Goal: Obtain resource: Download file/media

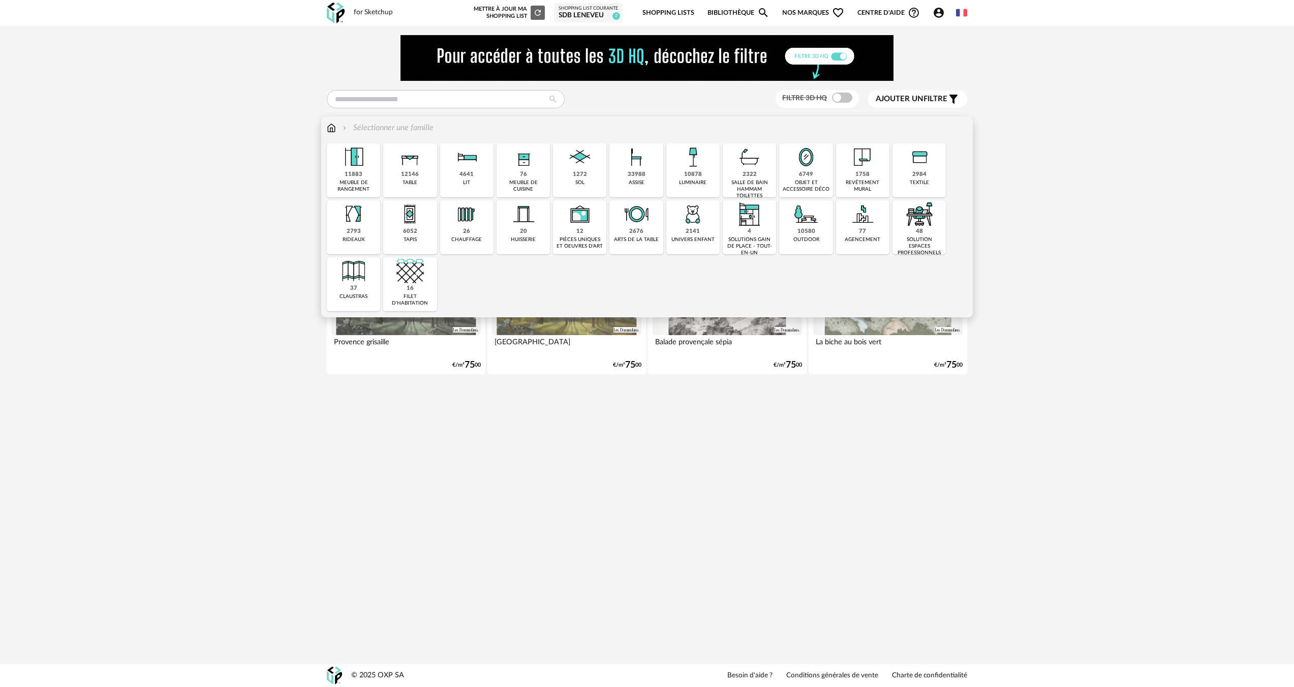
click at [595, 184] on div "1272 sol" at bounding box center [579, 170] width 53 height 54
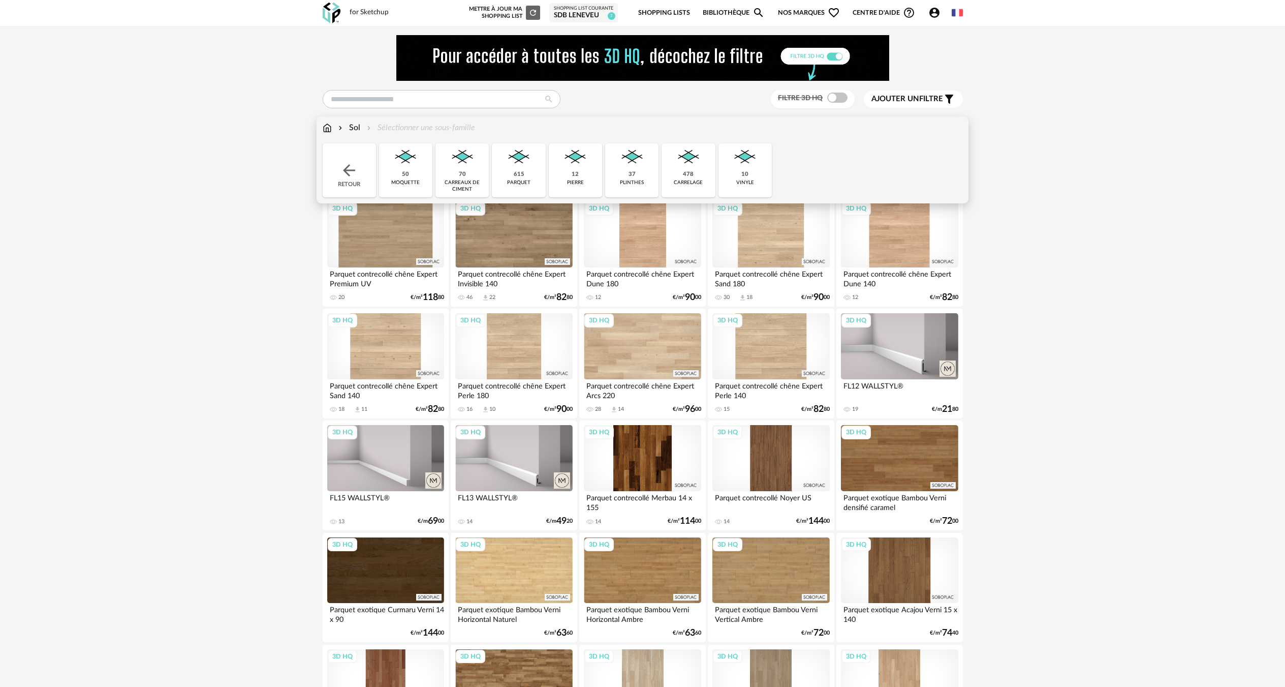
click at [701, 182] on div "carrelage" at bounding box center [688, 182] width 29 height 7
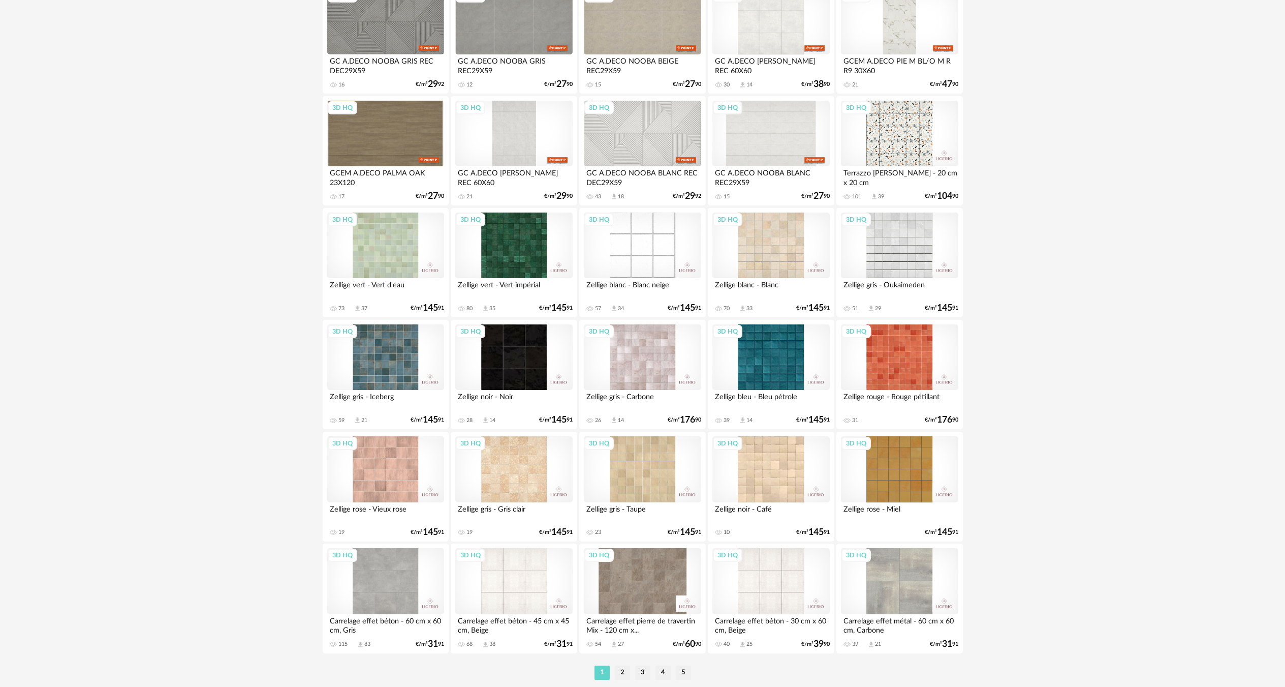
scroll to position [1814, 0]
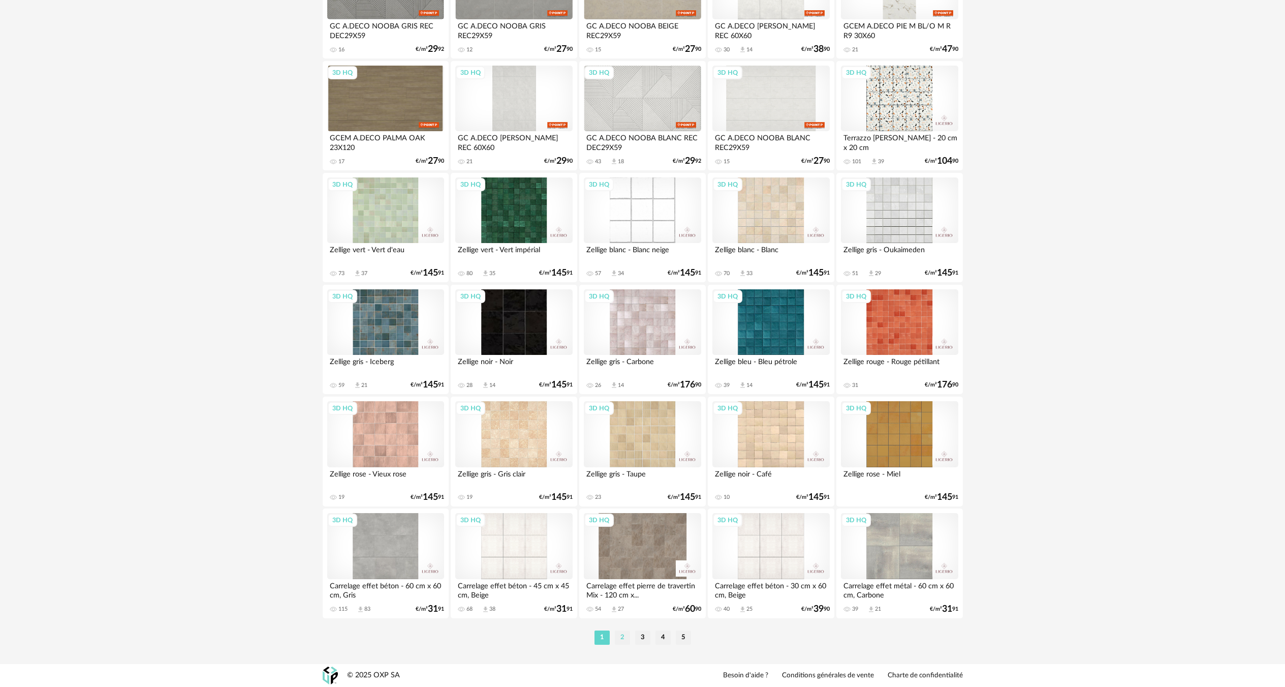
click at [623, 635] on li "2" at bounding box center [622, 637] width 15 height 14
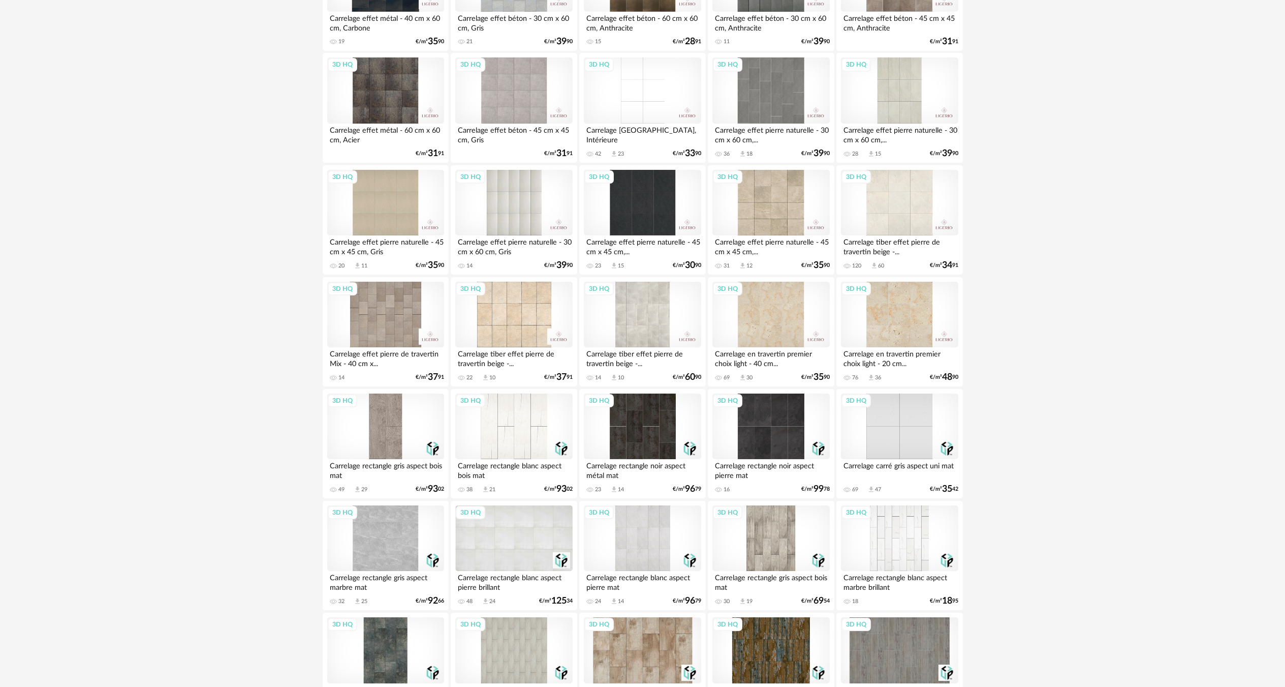
scroll to position [457, 0]
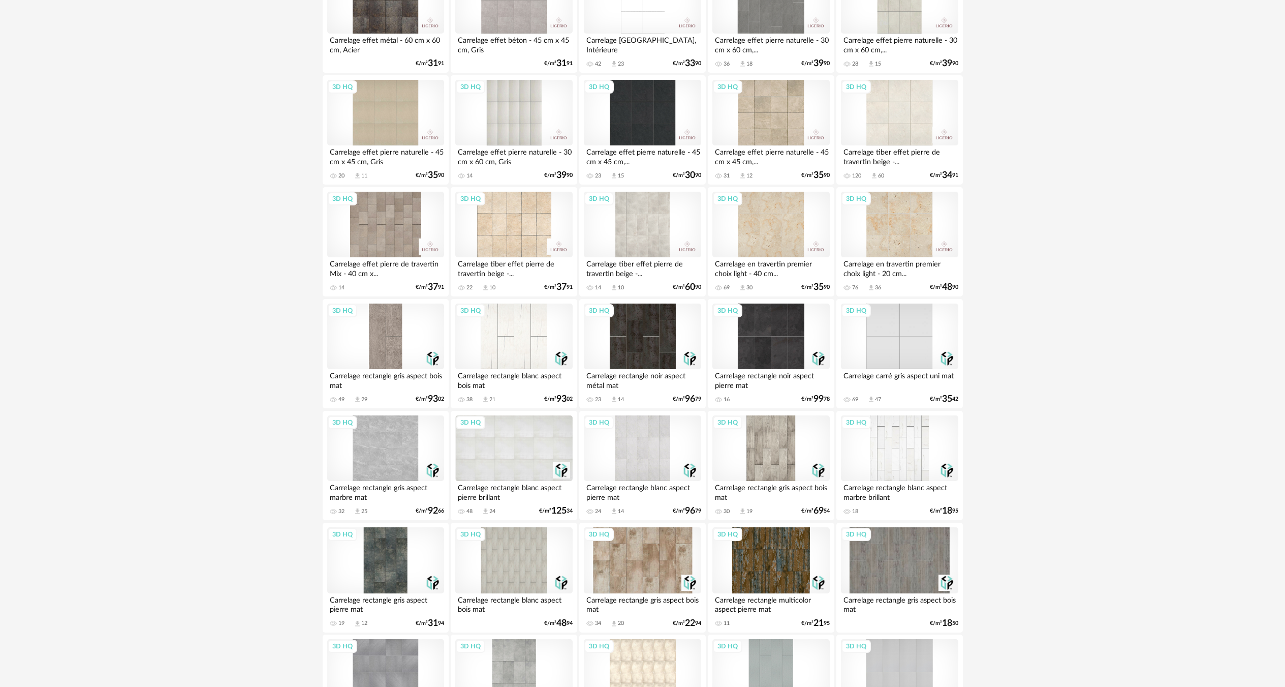
click at [763, 203] on div "3D HQ" at bounding box center [771, 225] width 117 height 66
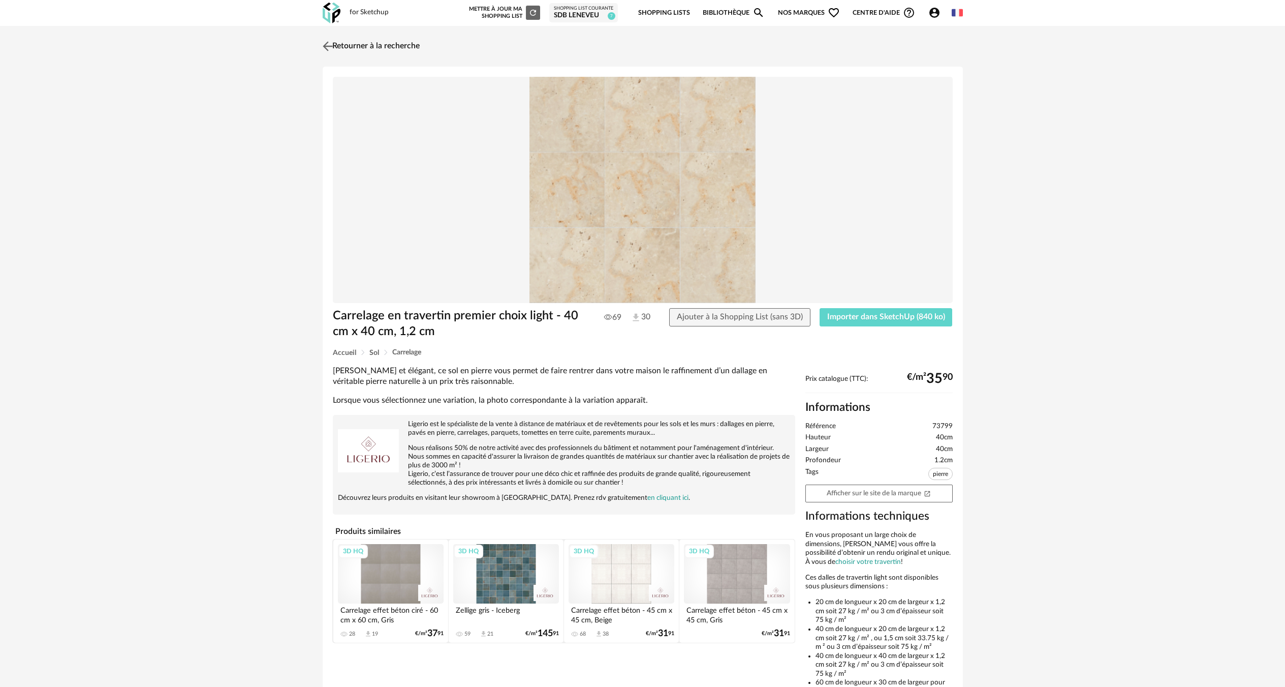
click at [356, 50] on link "Retourner à la recherche" at bounding box center [370, 46] width 100 height 22
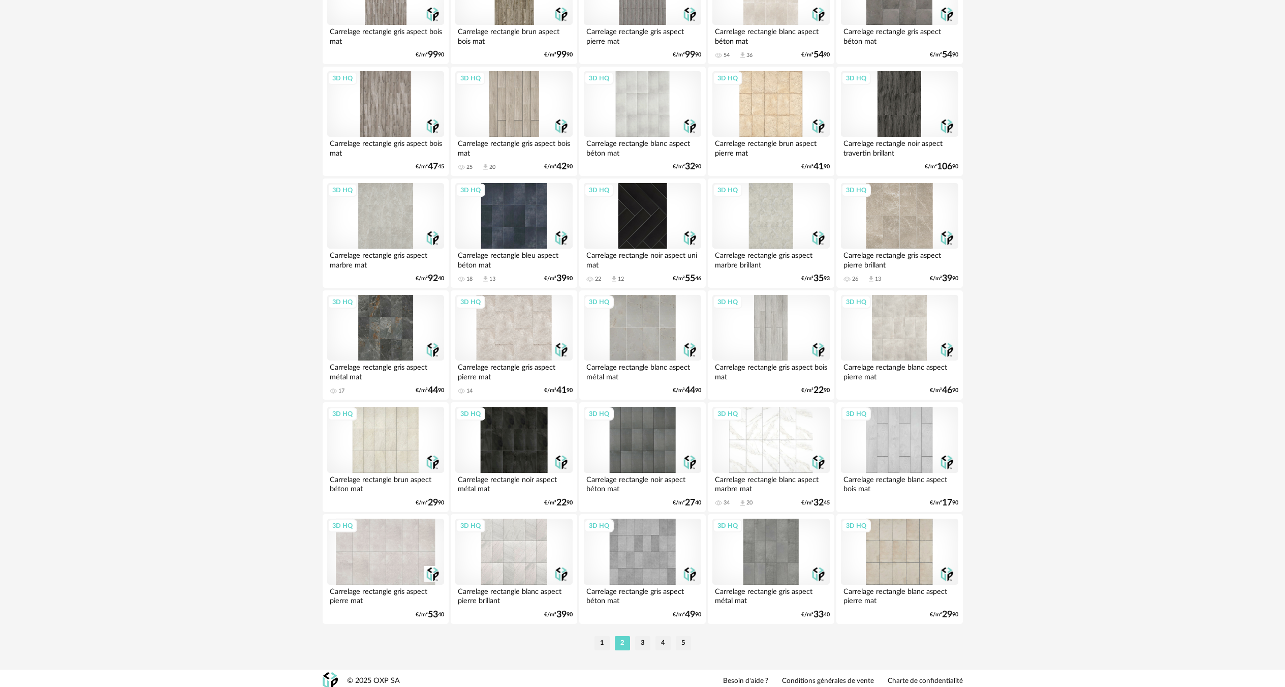
scroll to position [1814, 0]
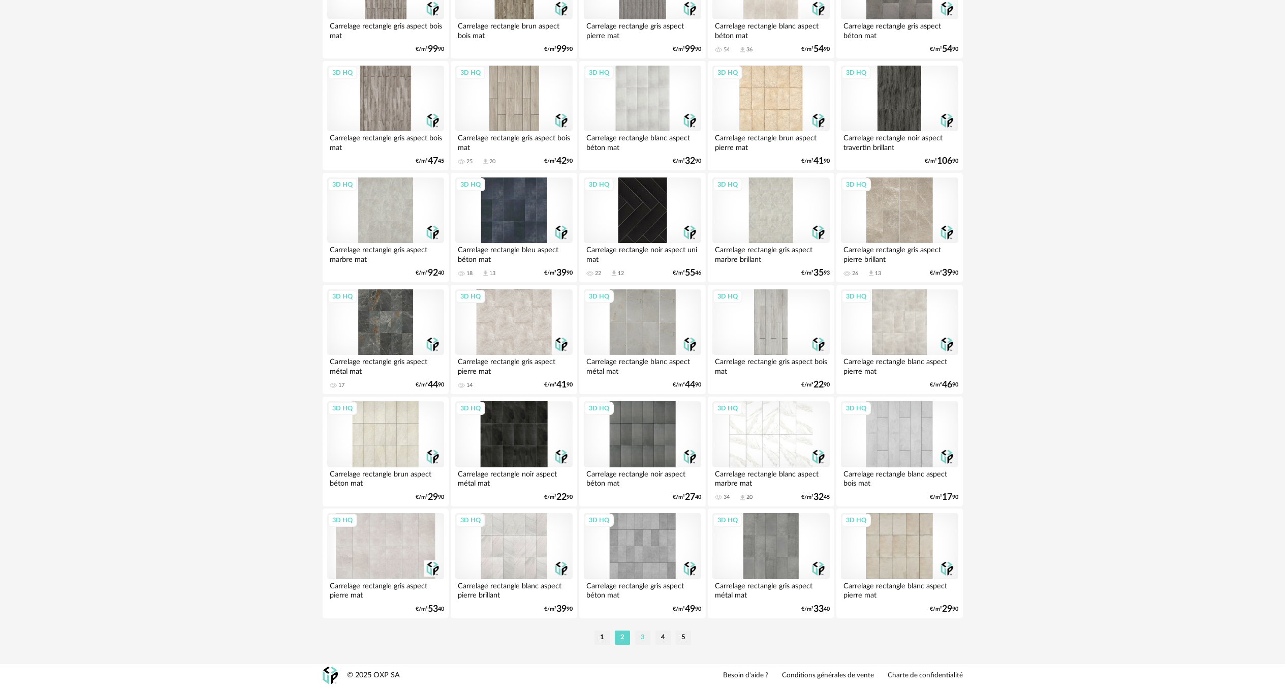
click at [639, 636] on li "3" at bounding box center [642, 637] width 15 height 14
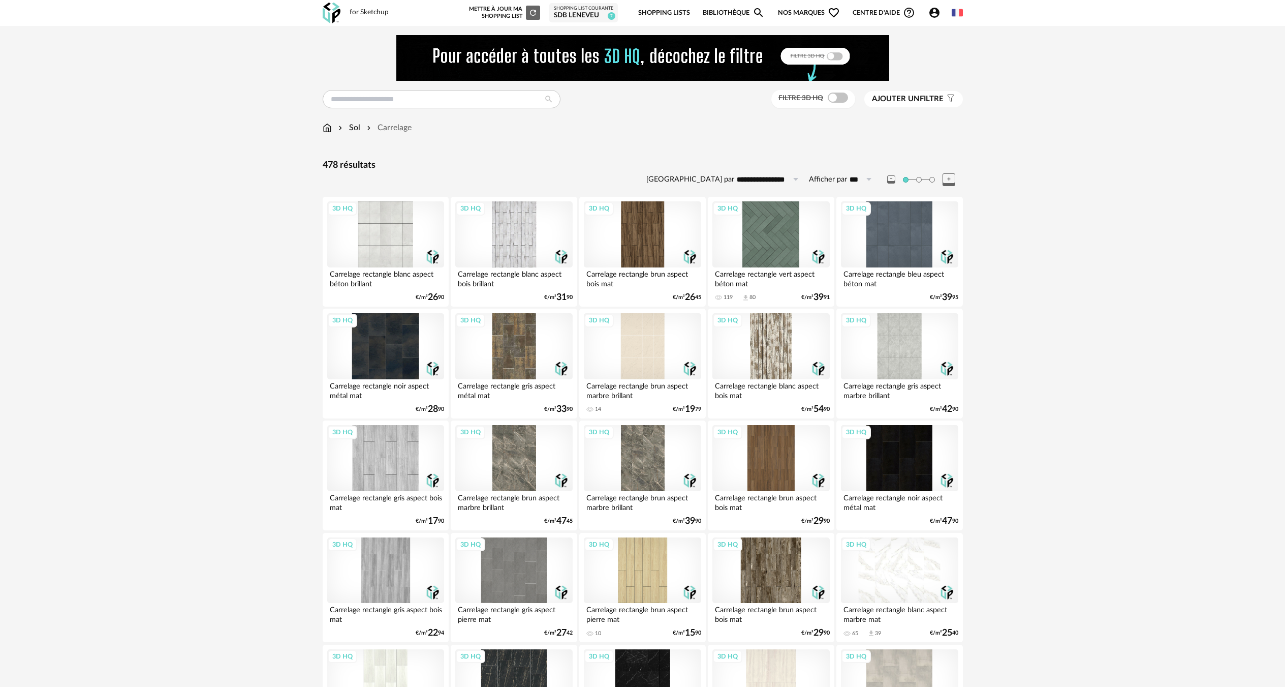
click at [801, 229] on div "3D HQ" at bounding box center [771, 234] width 117 height 66
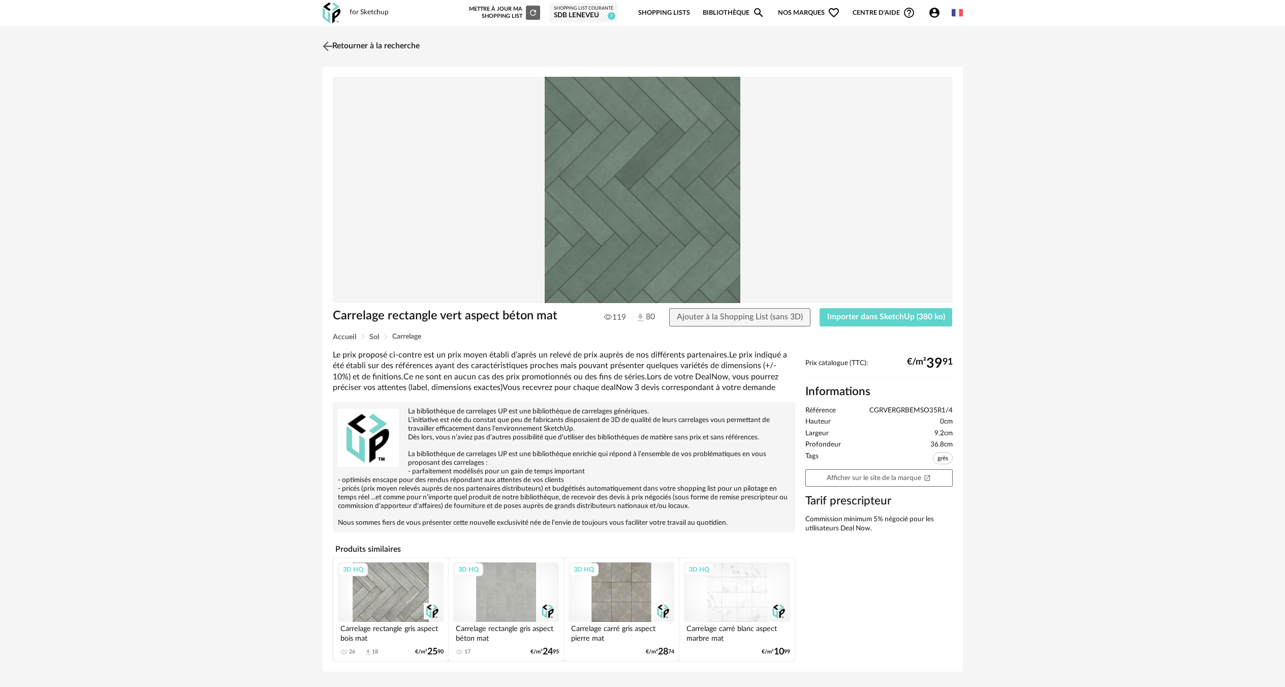
click at [341, 54] on link "Retourner à la recherche" at bounding box center [370, 46] width 100 height 22
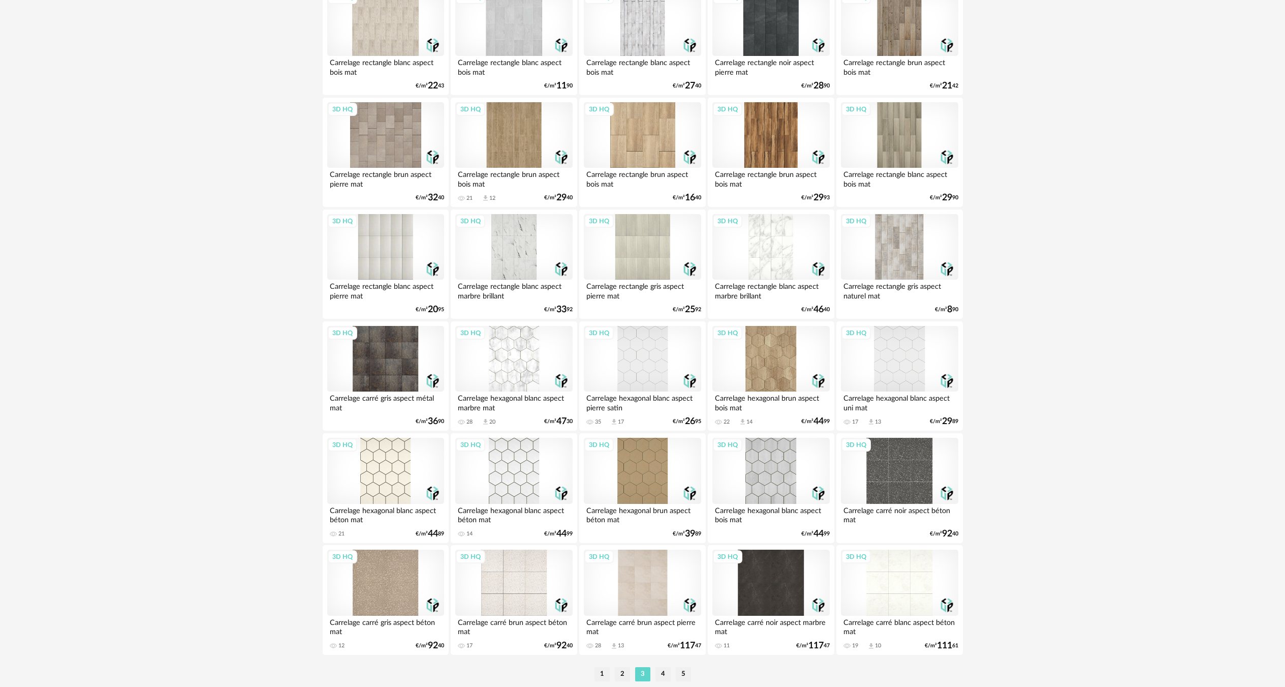
scroll to position [1814, 0]
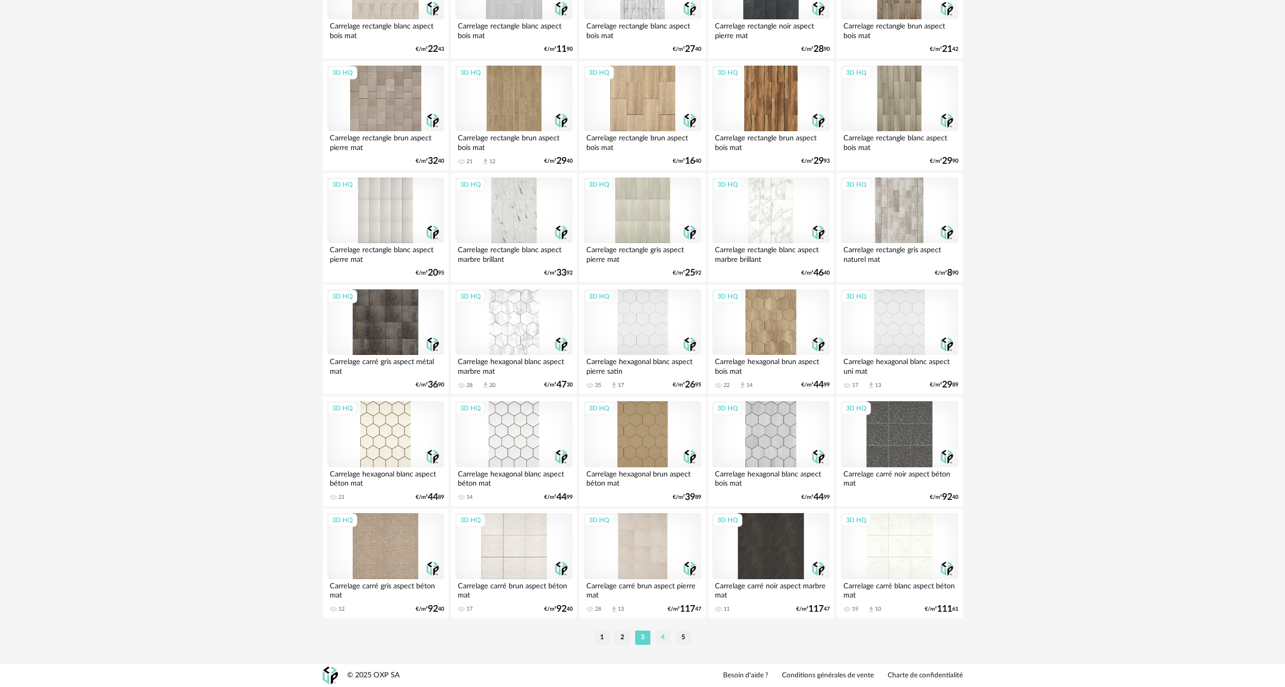
click at [665, 636] on li "4" at bounding box center [663, 637] width 15 height 14
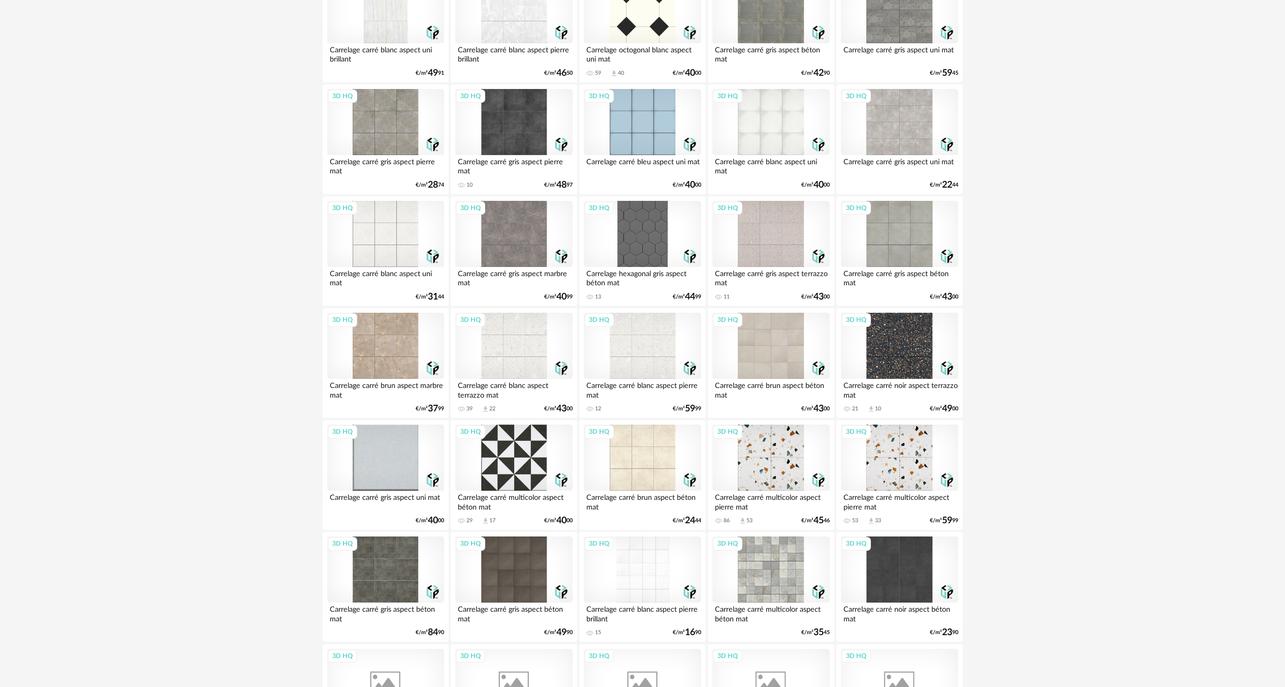
scroll to position [1118, 0]
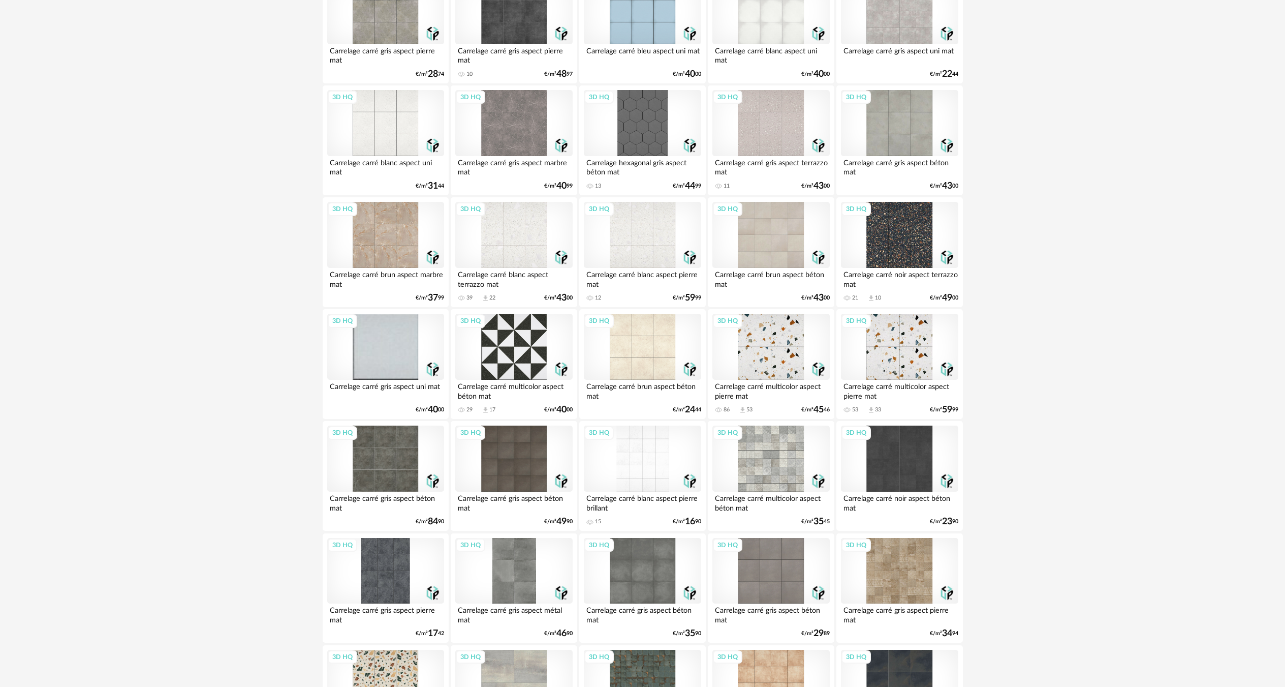
click at [789, 364] on div "3D HQ" at bounding box center [771, 347] width 117 height 66
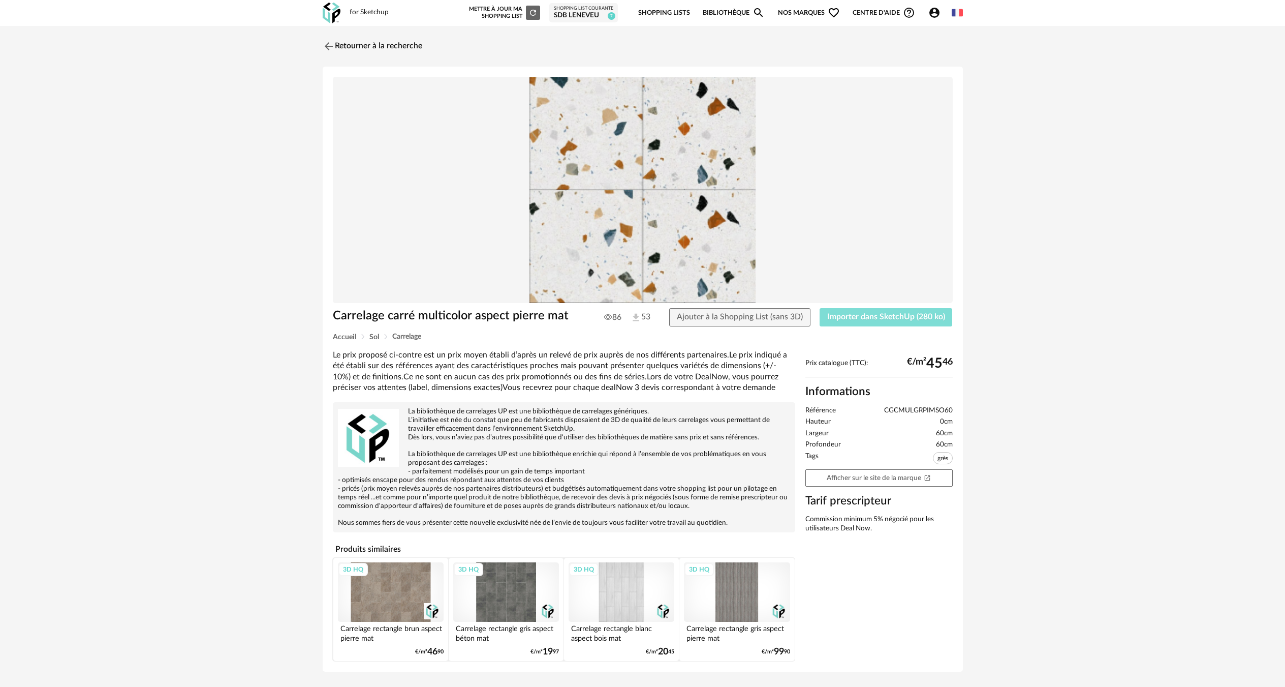
click at [842, 315] on span "Importer dans SketchUp (280 ko)" at bounding box center [886, 317] width 118 height 8
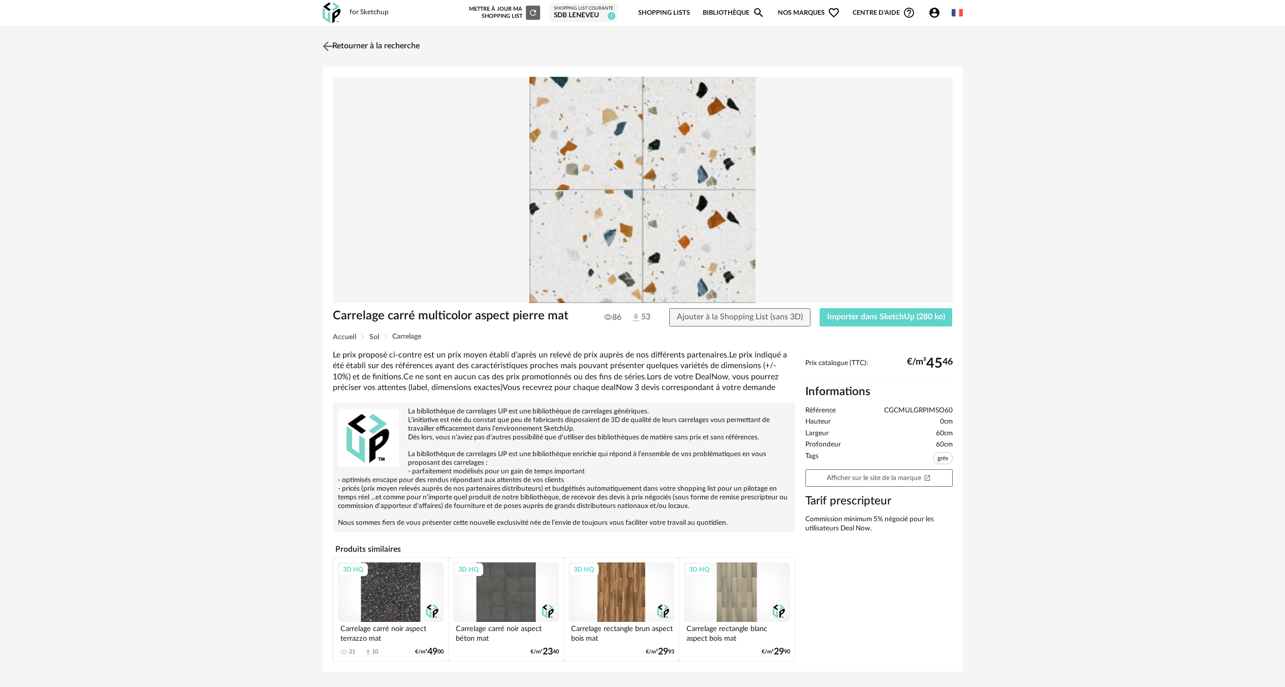
click at [400, 47] on link "Retourner à la recherche" at bounding box center [370, 46] width 100 height 22
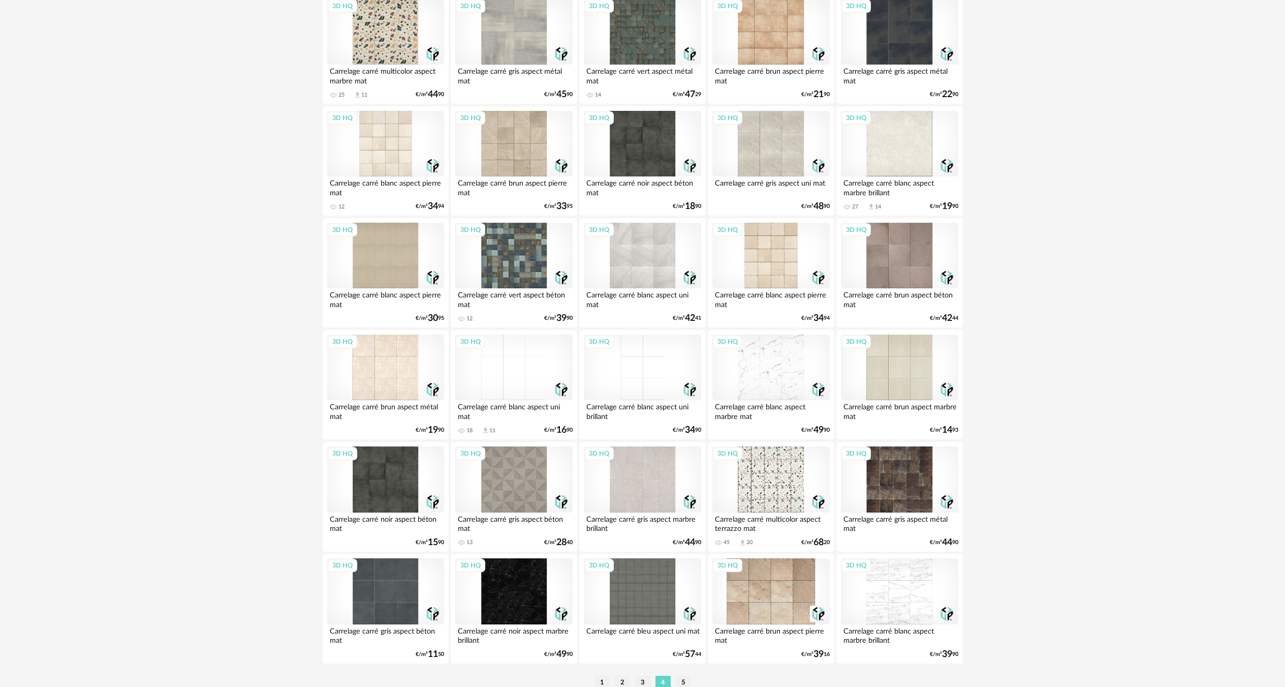
scroll to position [1814, 0]
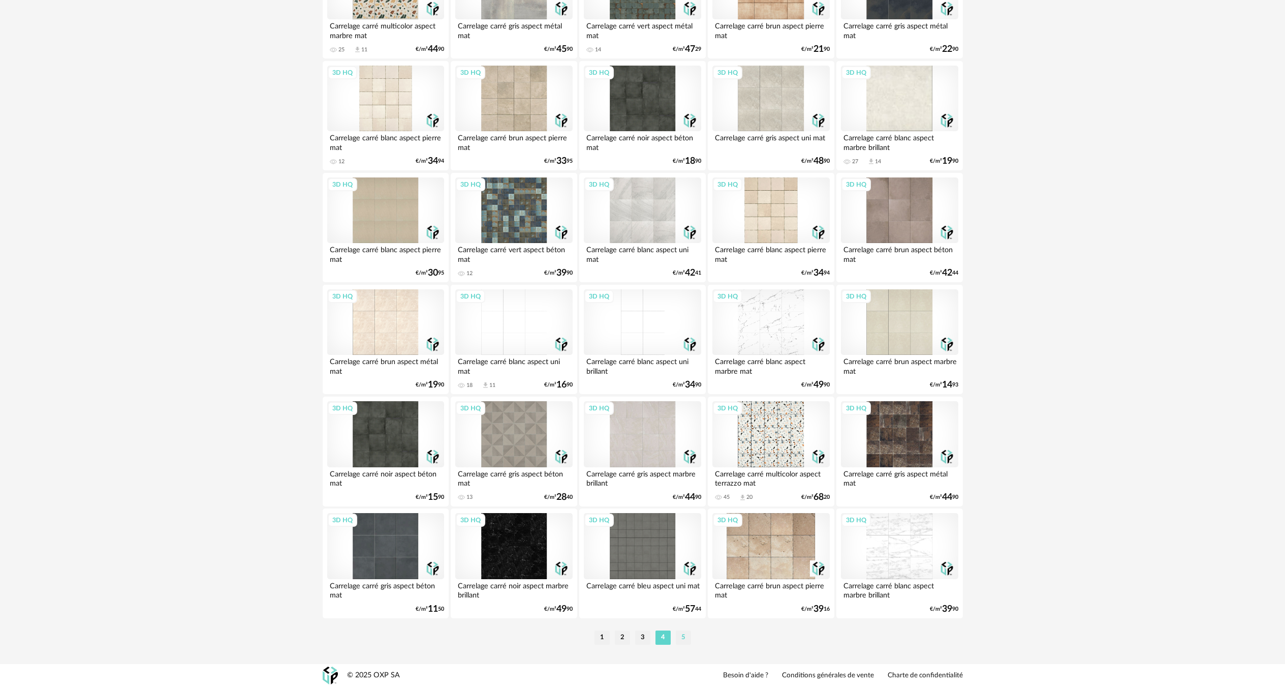
click at [686, 640] on li "5" at bounding box center [683, 637] width 15 height 14
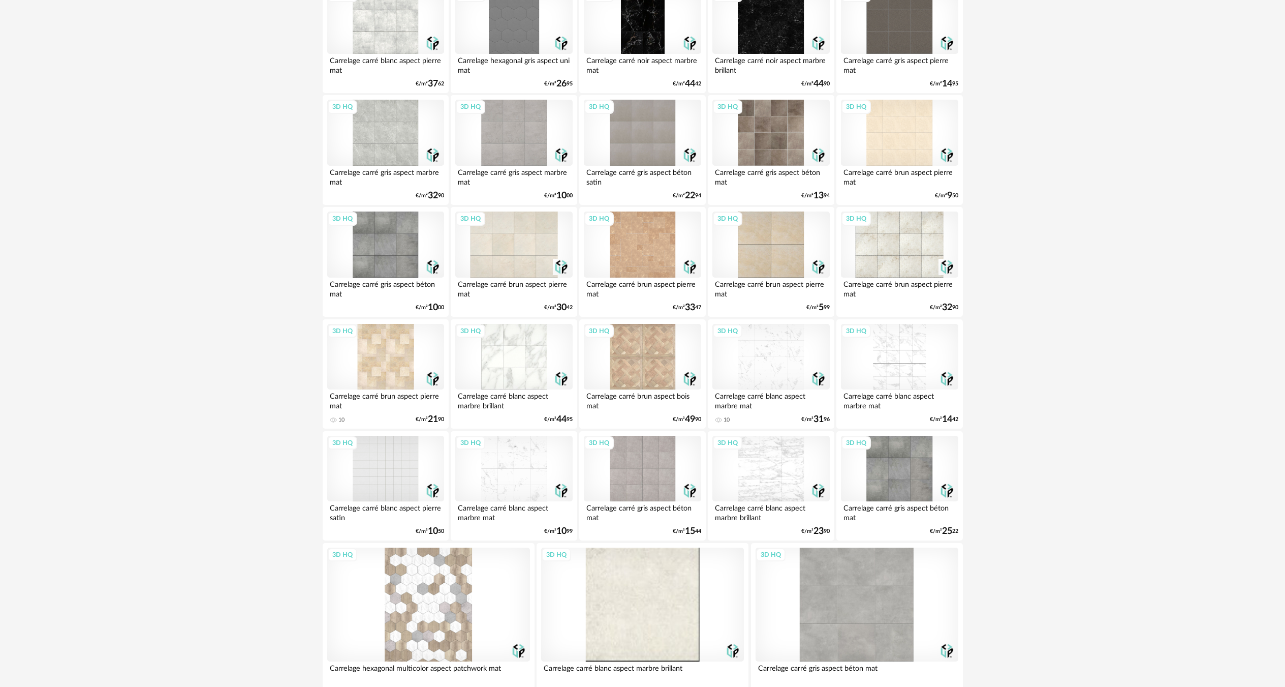
scroll to position [1415, 0]
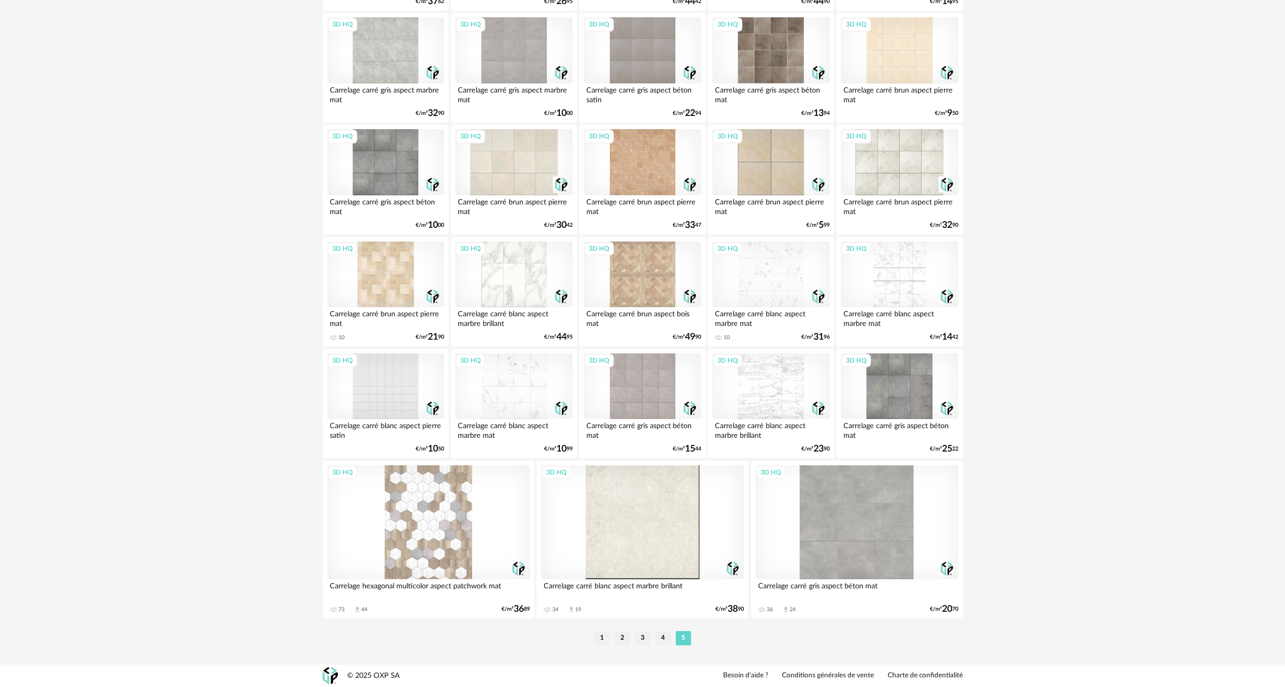
click at [679, 546] on div "3D HQ" at bounding box center [642, 522] width 203 height 114
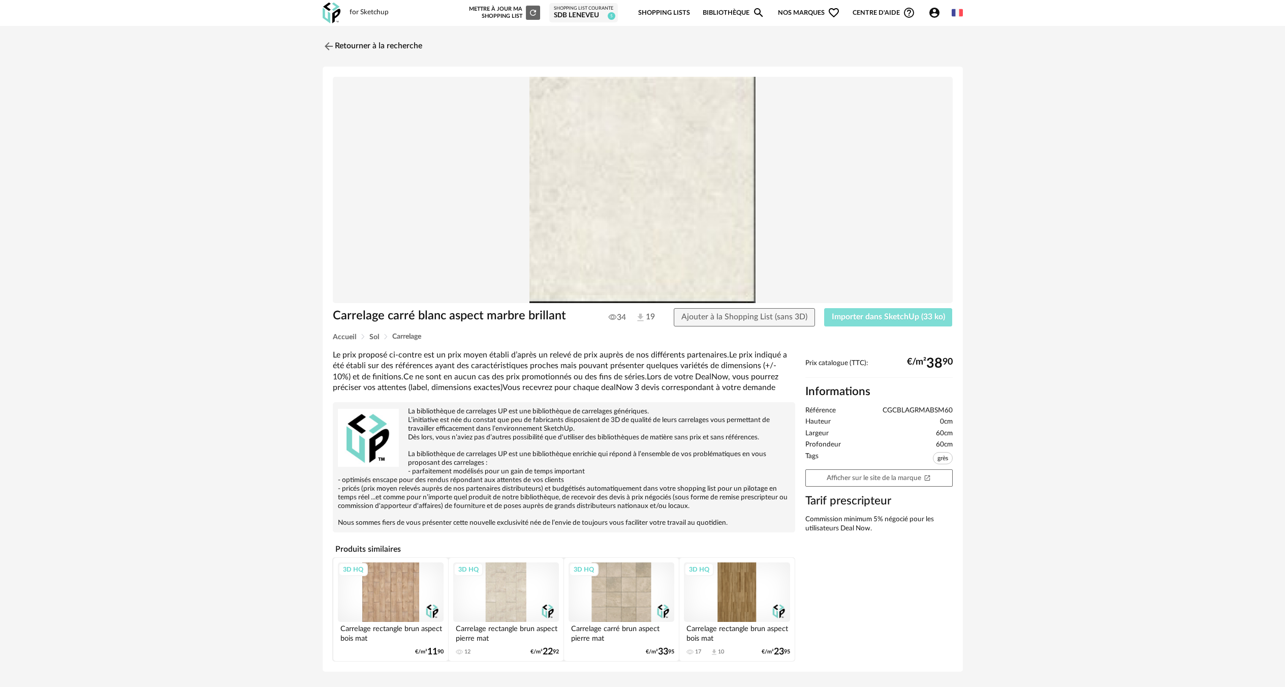
click at [871, 317] on span "Importer dans SketchUp (33 ko)" at bounding box center [888, 317] width 113 height 8
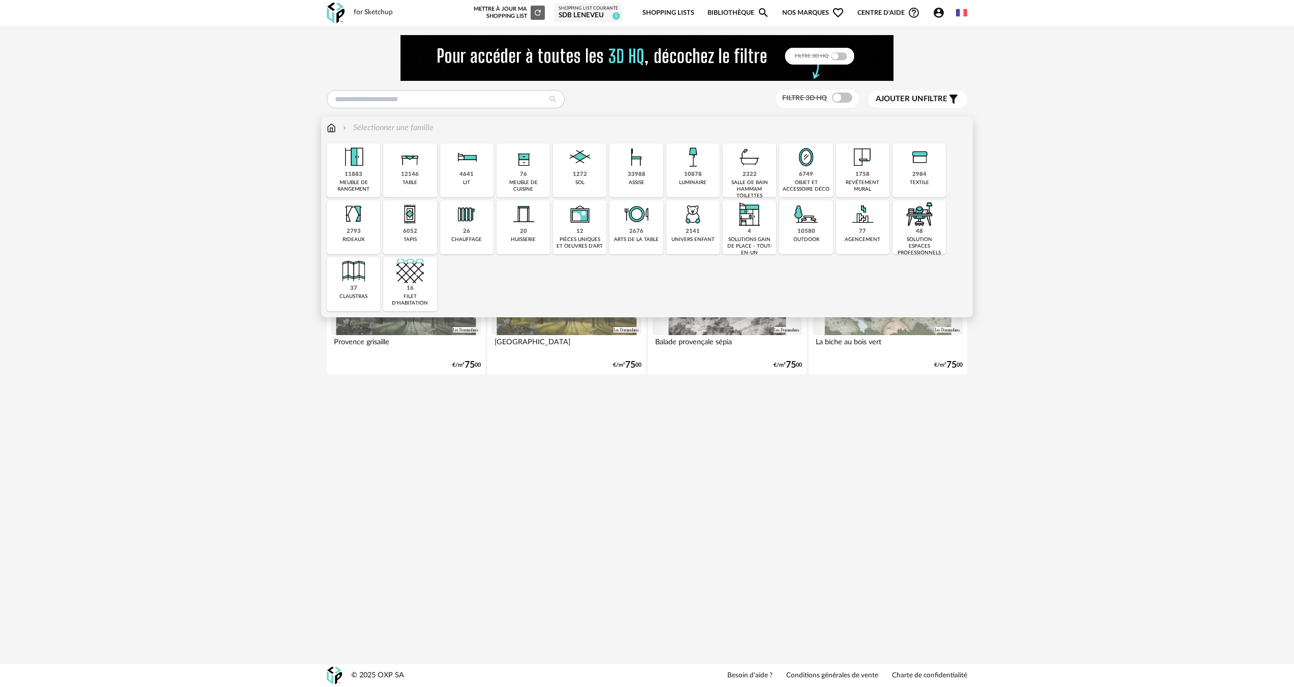
click at [845, 151] on div "1758 revêtement mural" at bounding box center [862, 170] width 53 height 54
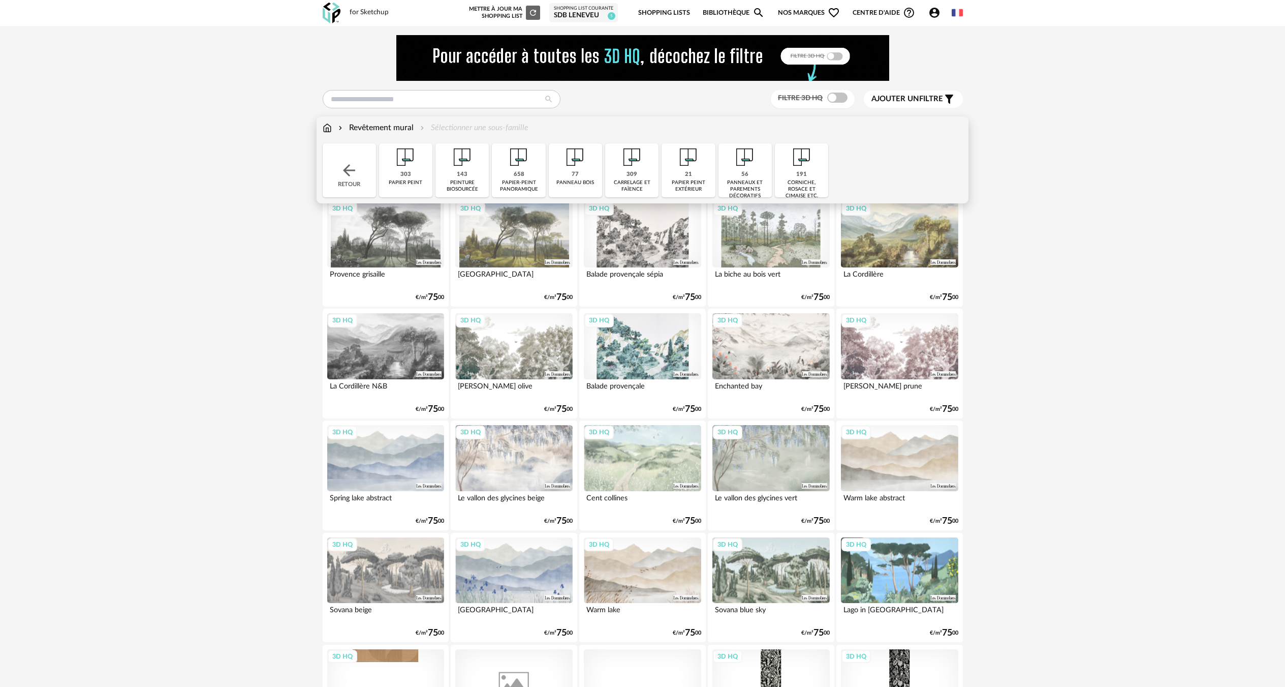
click at [633, 167] on img at bounding box center [632, 156] width 27 height 27
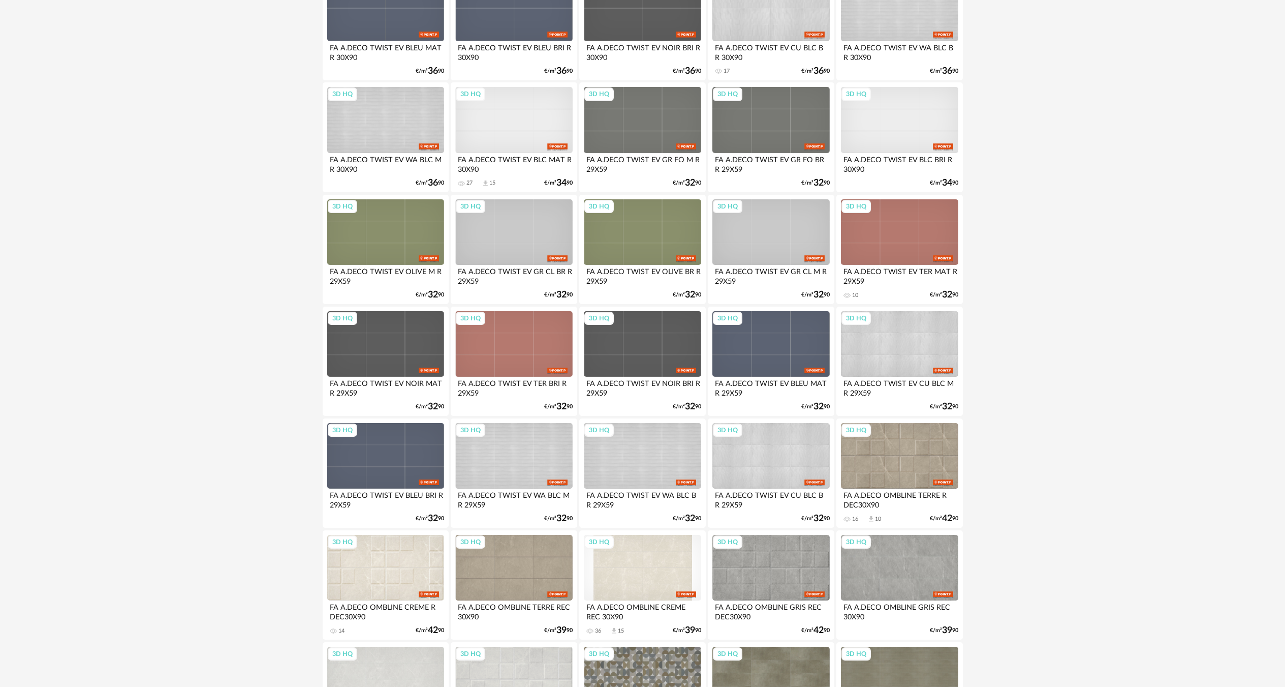
scroll to position [1474, 0]
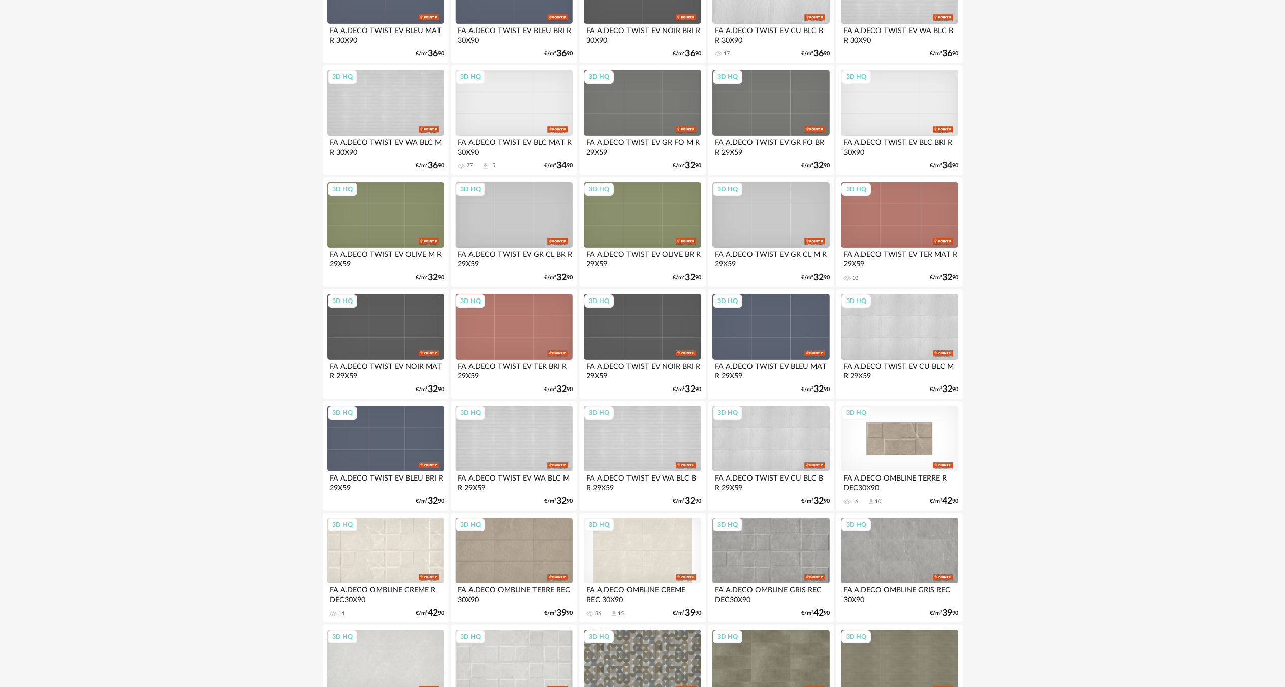
click at [890, 439] on div "3D HQ" at bounding box center [899, 439] width 117 height 66
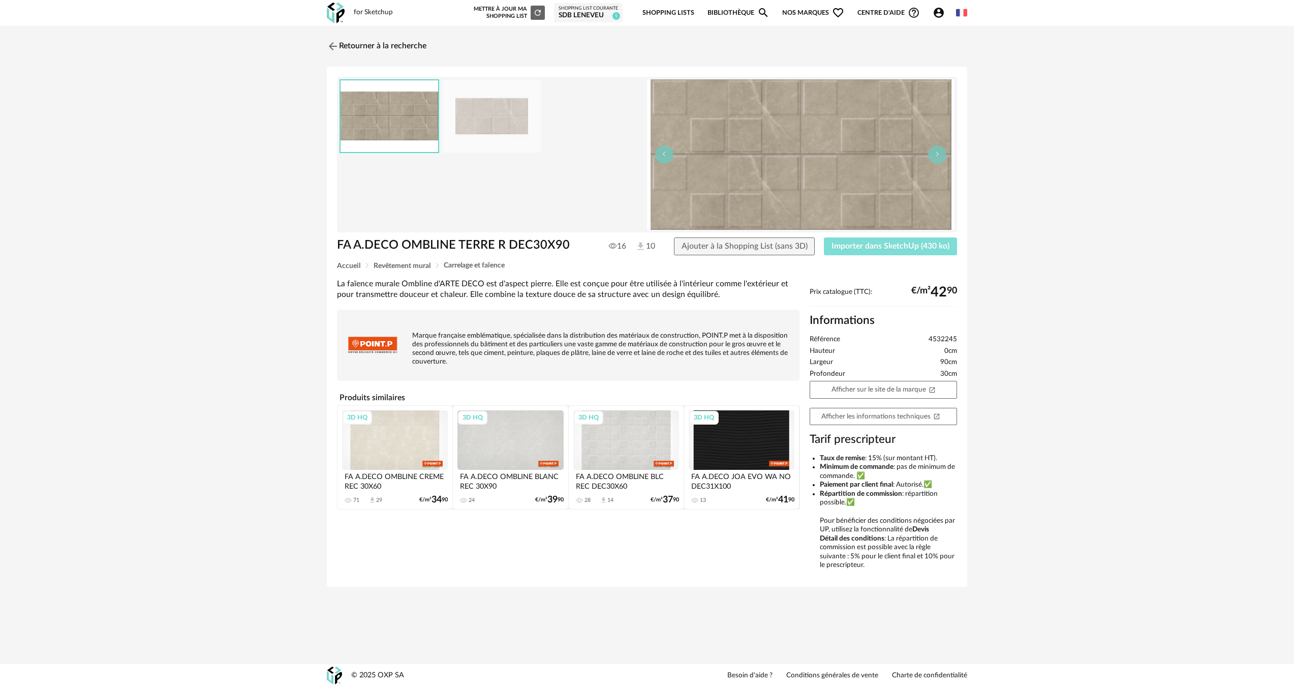
click at [944, 248] on span "Importer dans SketchUp (430 ko)" at bounding box center [891, 246] width 118 height 8
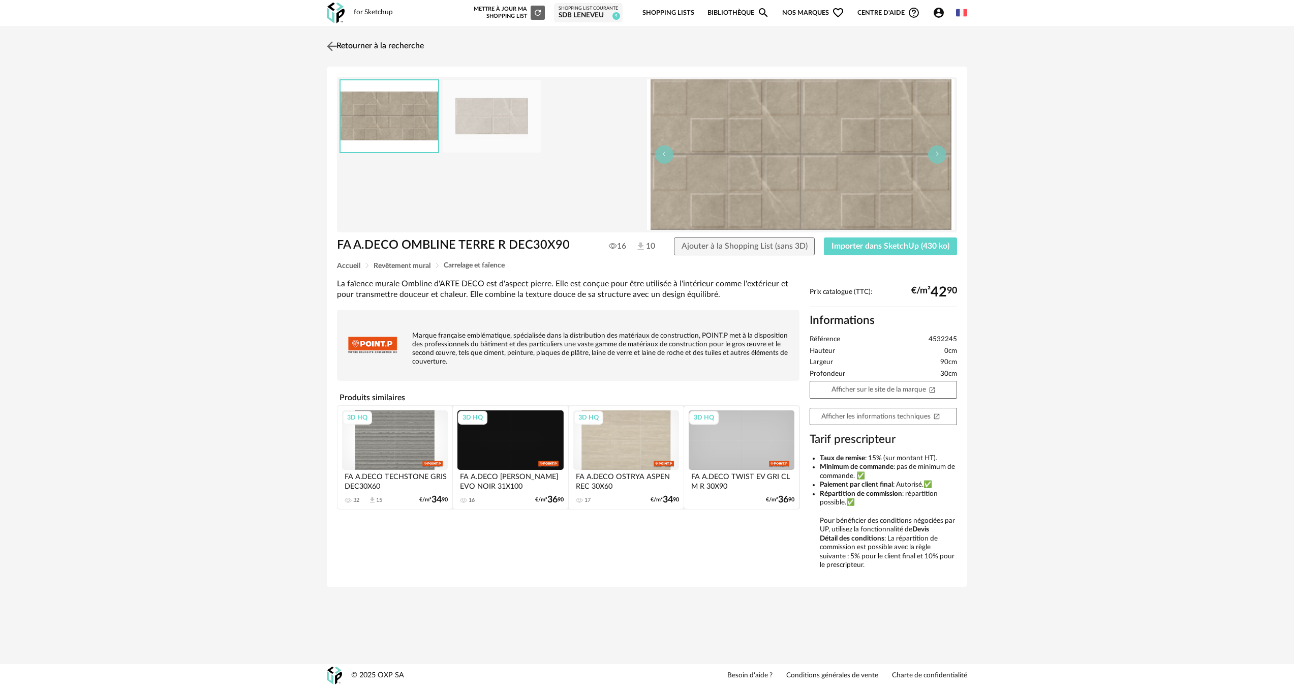
click at [352, 47] on link "Retourner à la recherche" at bounding box center [374, 46] width 100 height 22
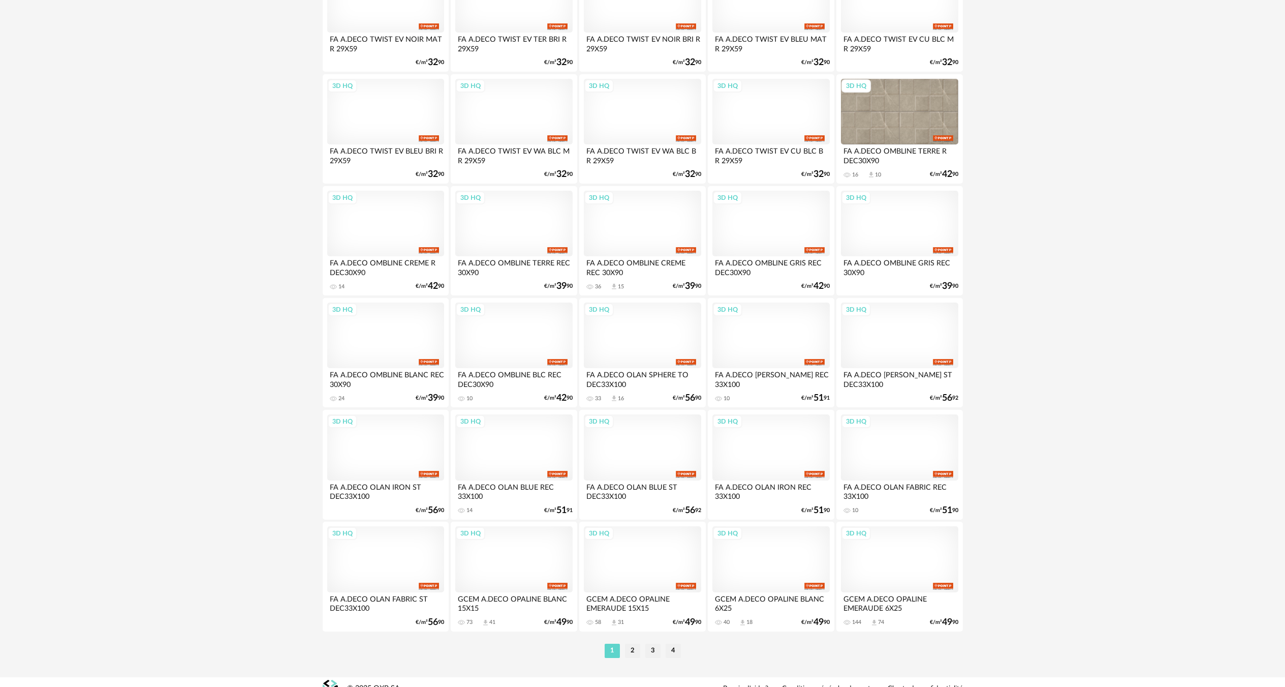
scroll to position [1802, 0]
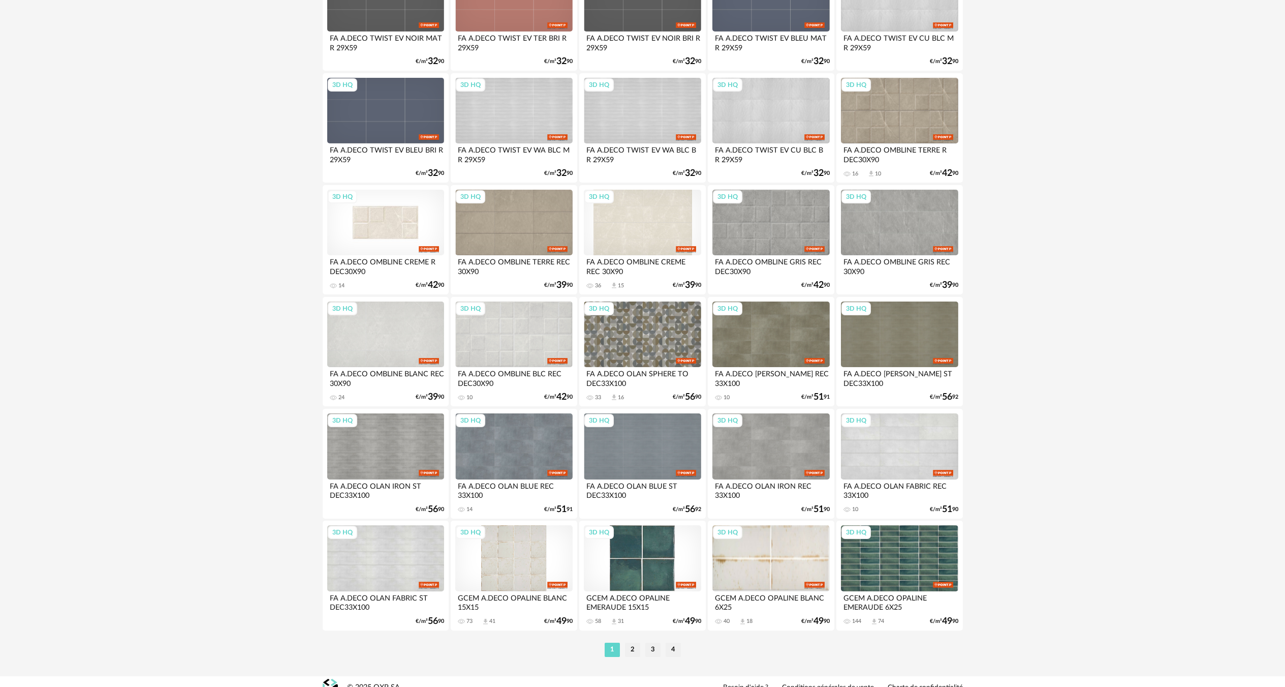
click at [378, 216] on div "3D HQ" at bounding box center [385, 223] width 117 height 66
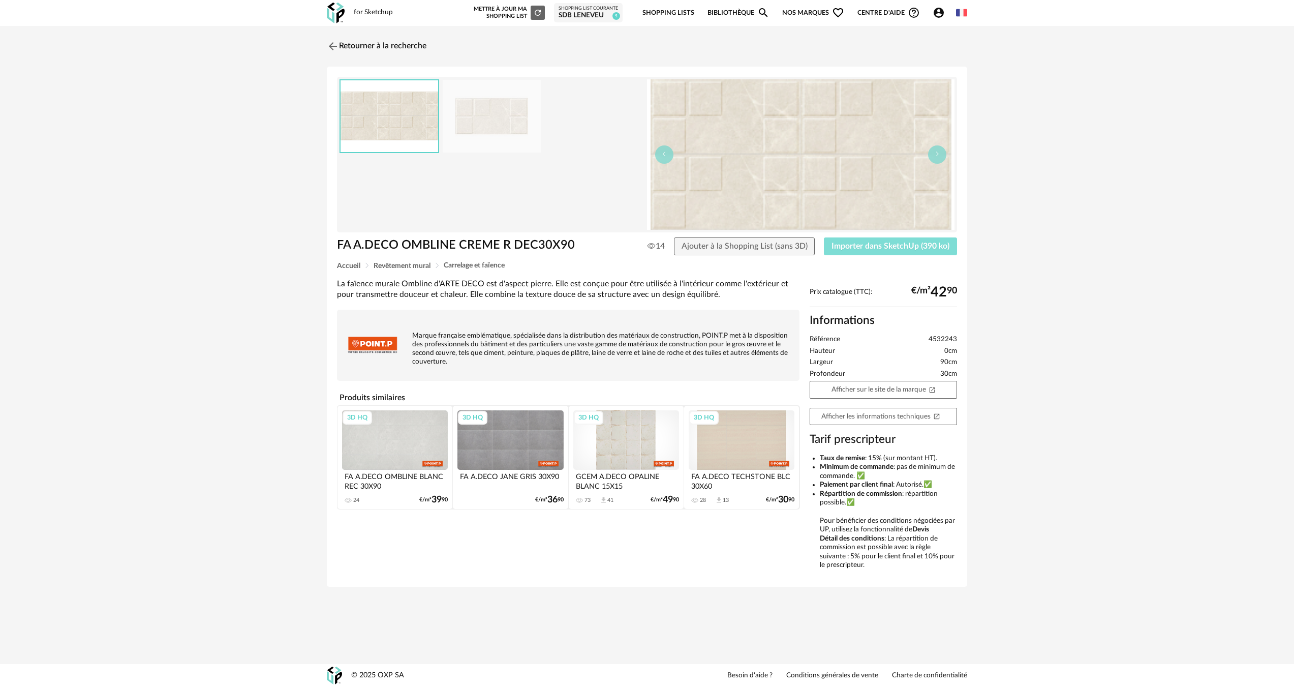
click at [889, 247] on span "Importer dans SketchUp (390 ko)" at bounding box center [891, 246] width 118 height 8
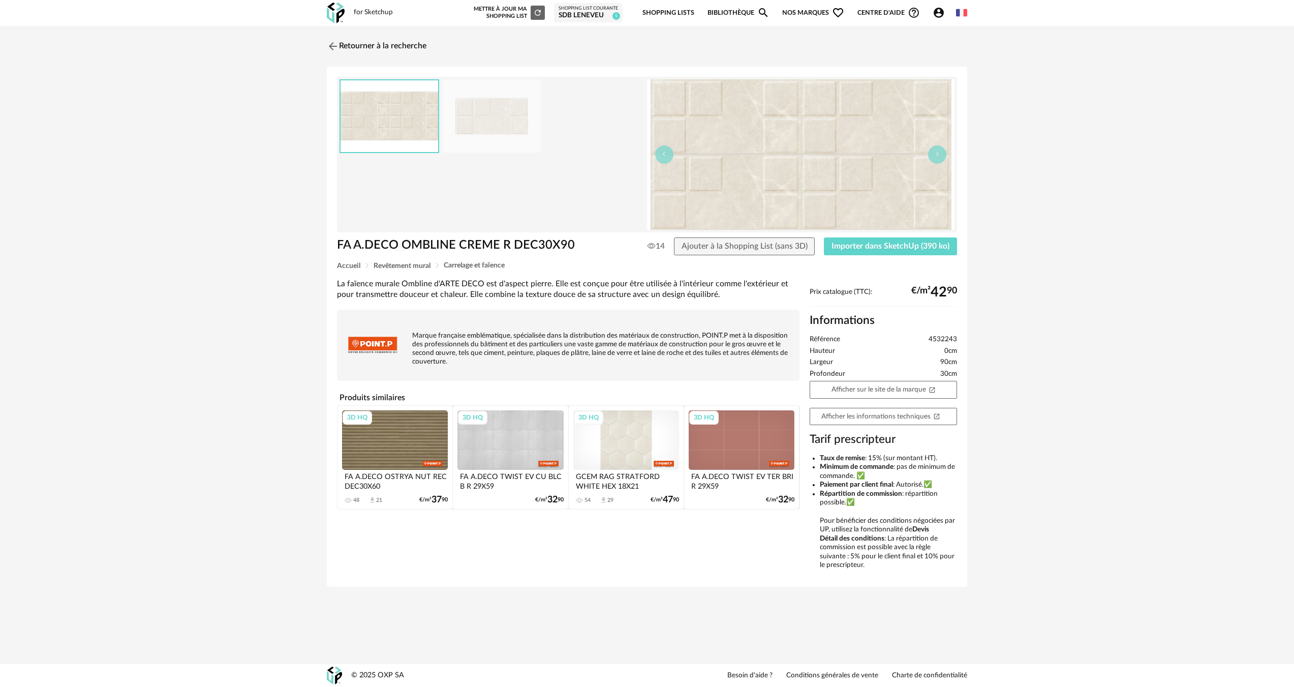
click at [364, 59] on div "Retourner à la recherche FA A.DECO OMBLINE CREME R DEC30X90 FA A.DECO OMBLINE C…" at bounding box center [647, 320] width 659 height 570
click at [384, 56] on link "Retourner à la recherche" at bounding box center [374, 46] width 100 height 22
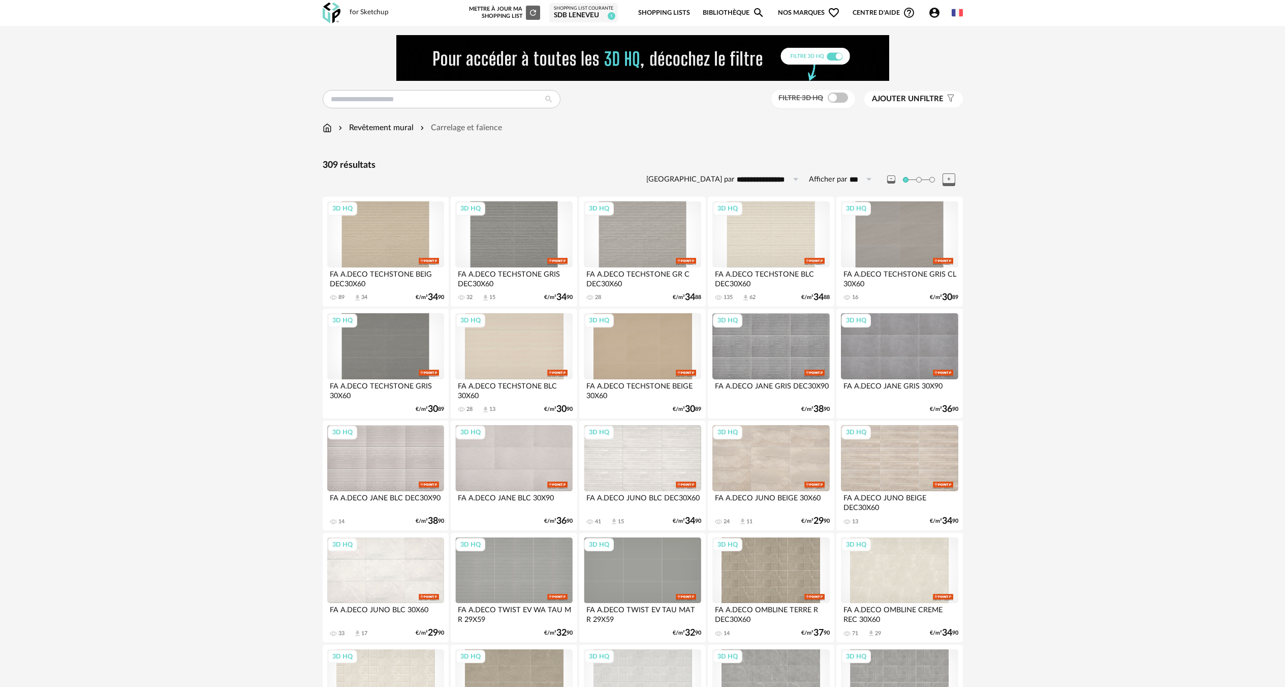
drag, startPoint x: 1280, startPoint y: 12, endPoint x: 1291, endPoint y: 11, distance: 10.3
click at [1280, 12] on header "for Sketchup Nouvelle shopping list Mettre à jour ma Shopping List Refresh icon…" at bounding box center [642, 13] width 1285 height 26
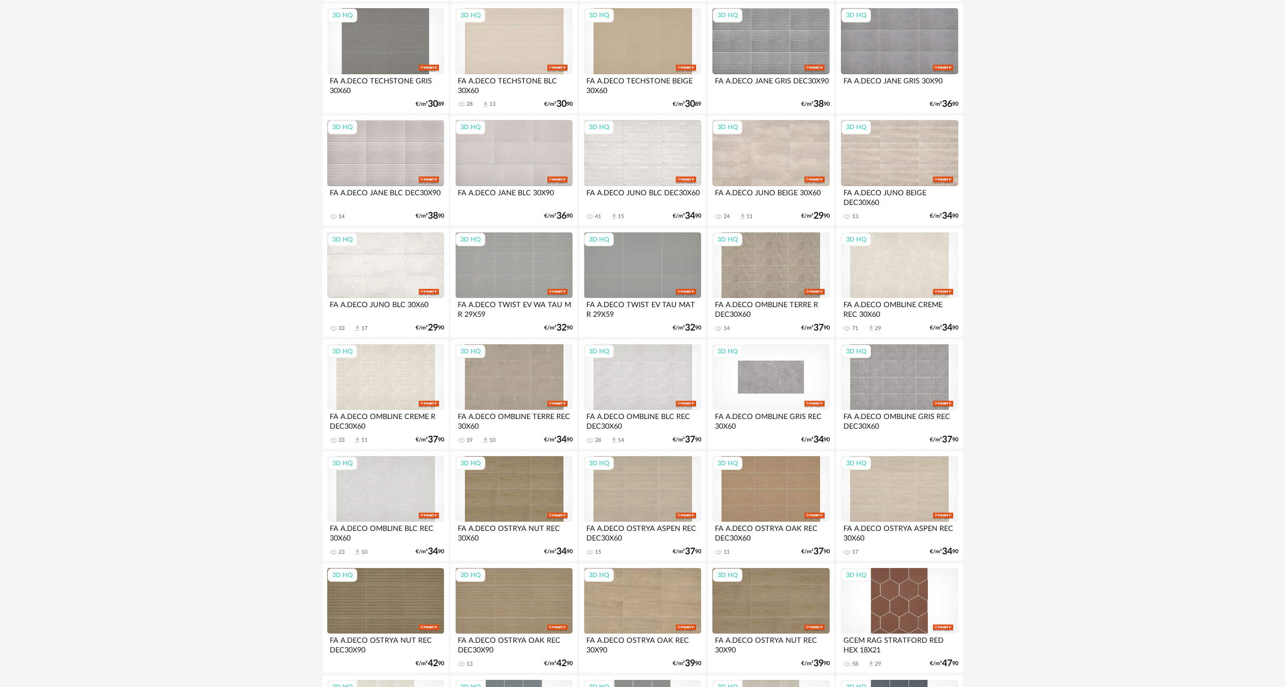
scroll to position [310, 0]
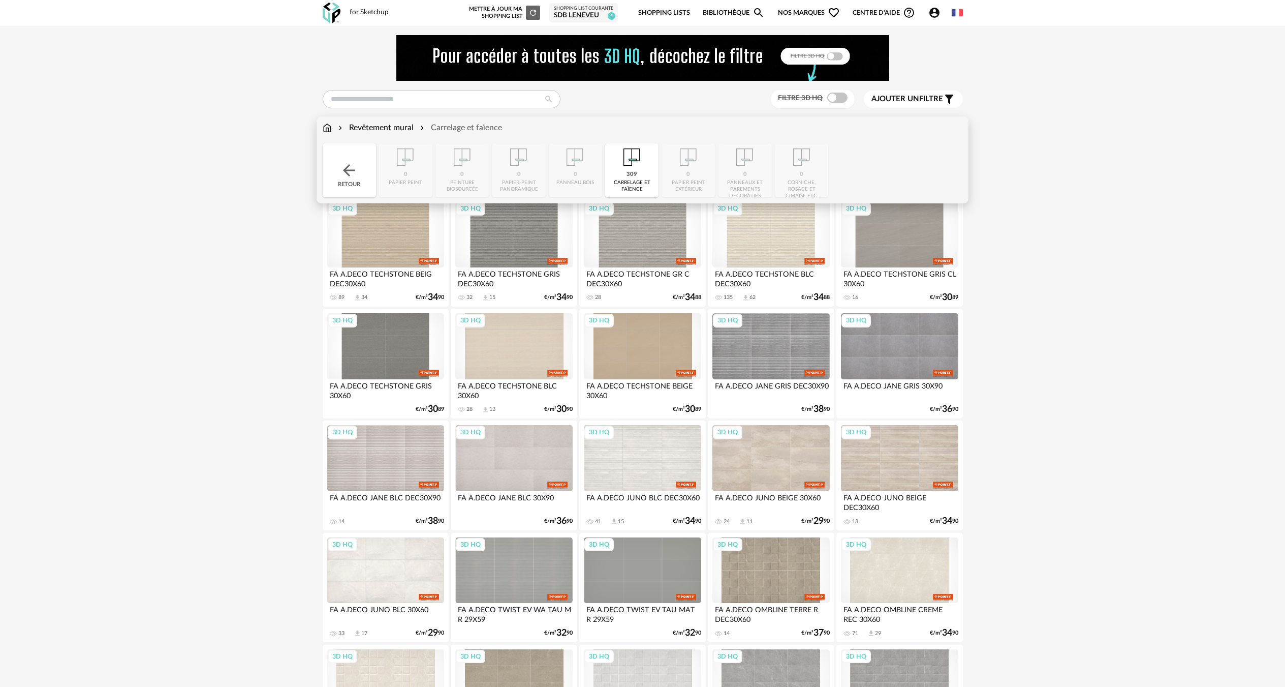
click at [409, 126] on div "Revêtement mural" at bounding box center [374, 128] width 77 height 12
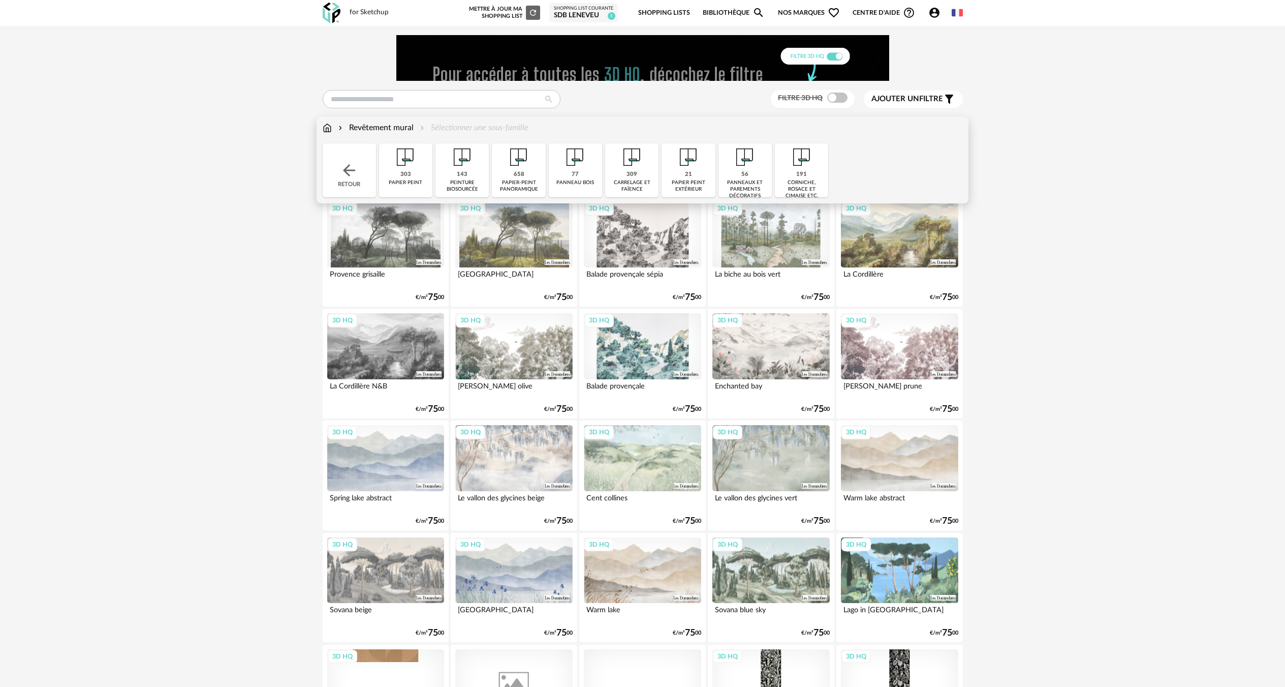
click at [357, 158] on div "Retour" at bounding box center [349, 170] width 53 height 54
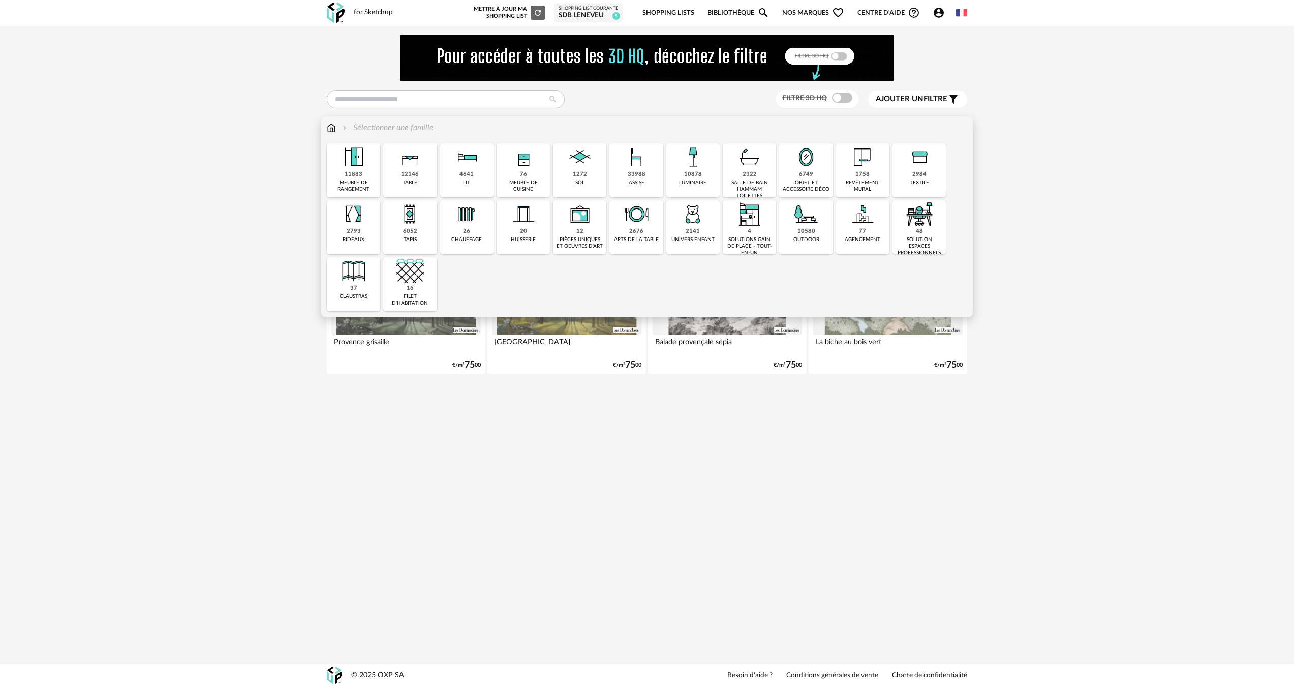
click at [574, 176] on div "1272" at bounding box center [580, 175] width 14 height 8
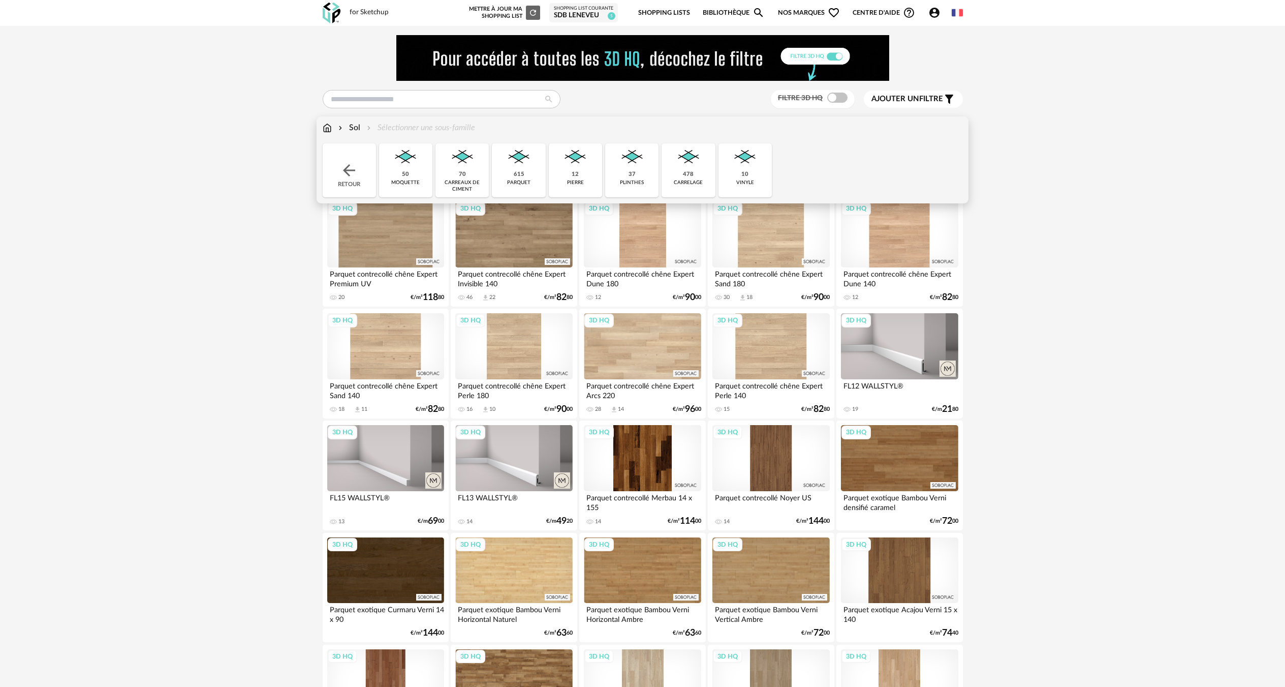
click at [481, 168] on div "70 carreaux de ciment" at bounding box center [462, 170] width 53 height 54
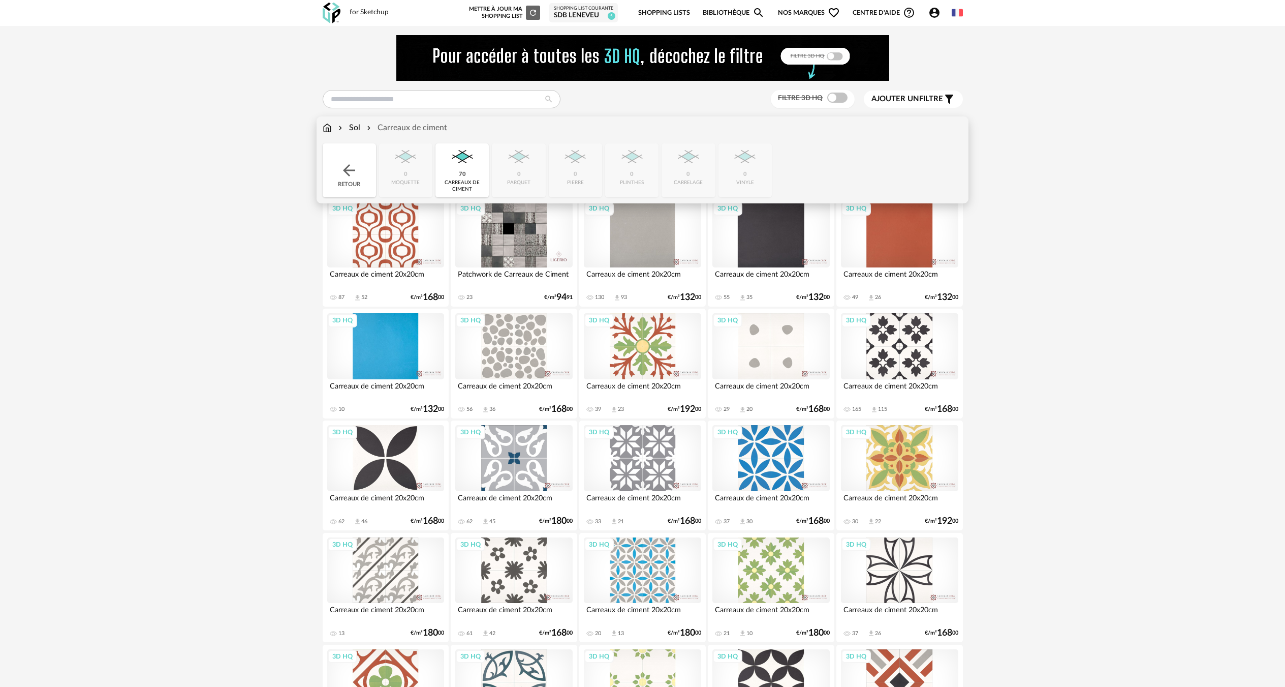
click at [349, 127] on div "Sol" at bounding box center [348, 128] width 24 height 12
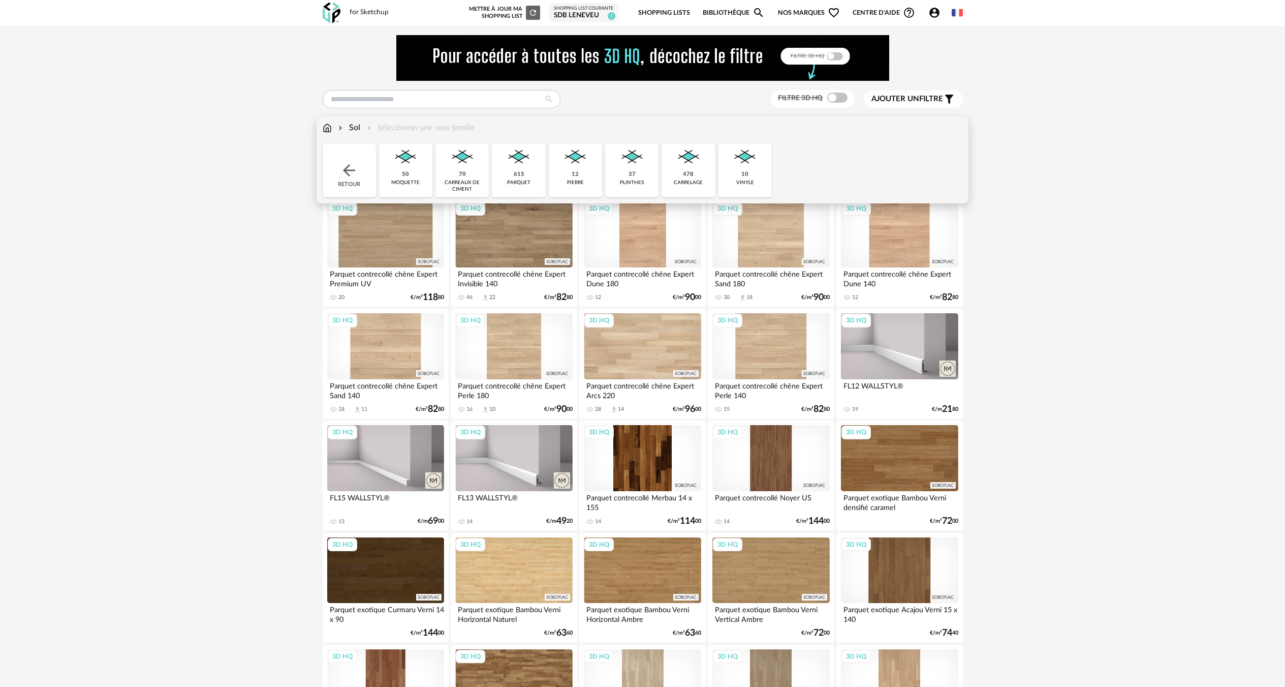
click at [753, 176] on div "10 vinyle" at bounding box center [745, 170] width 53 height 54
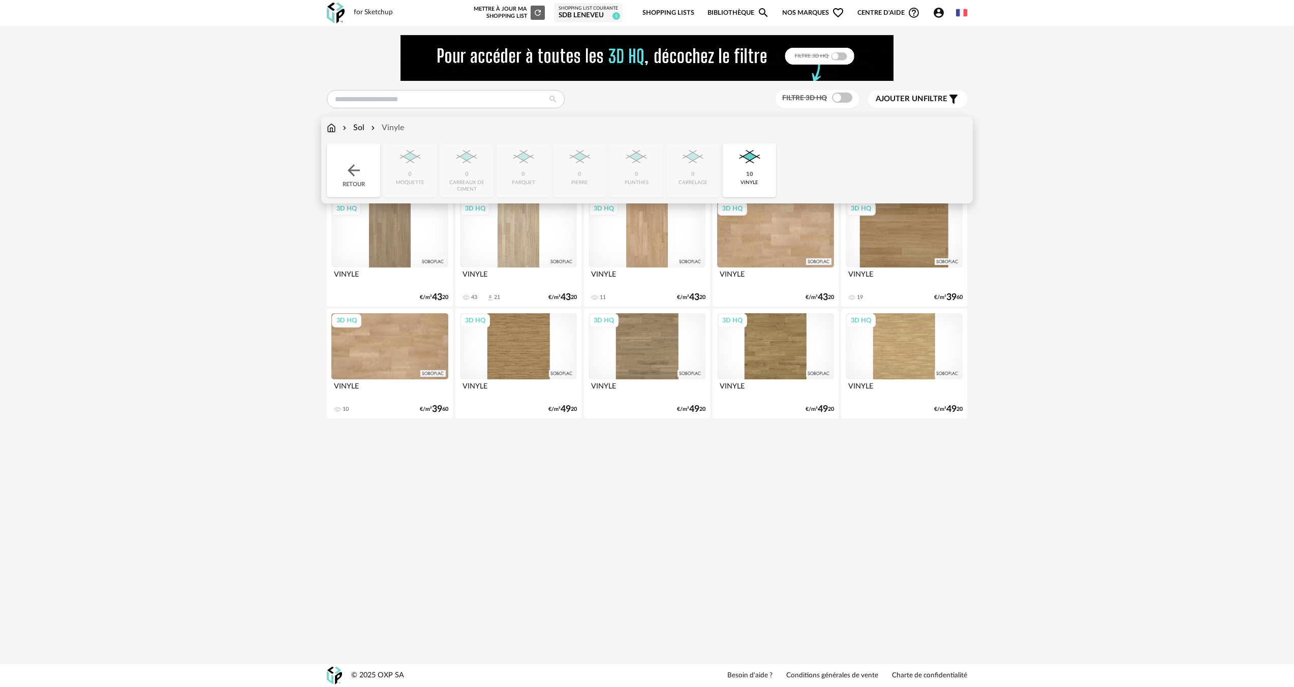
click at [753, 176] on div "10 vinyle" at bounding box center [749, 170] width 53 height 54
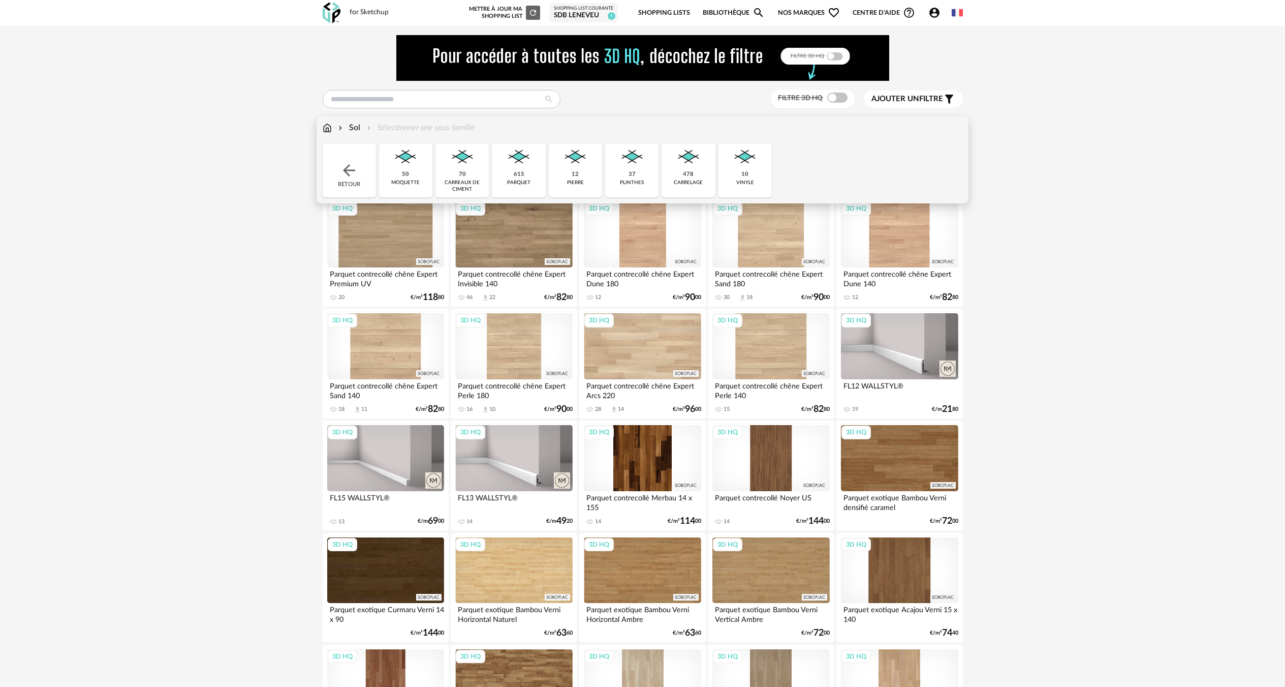
click at [622, 166] on img at bounding box center [632, 156] width 27 height 27
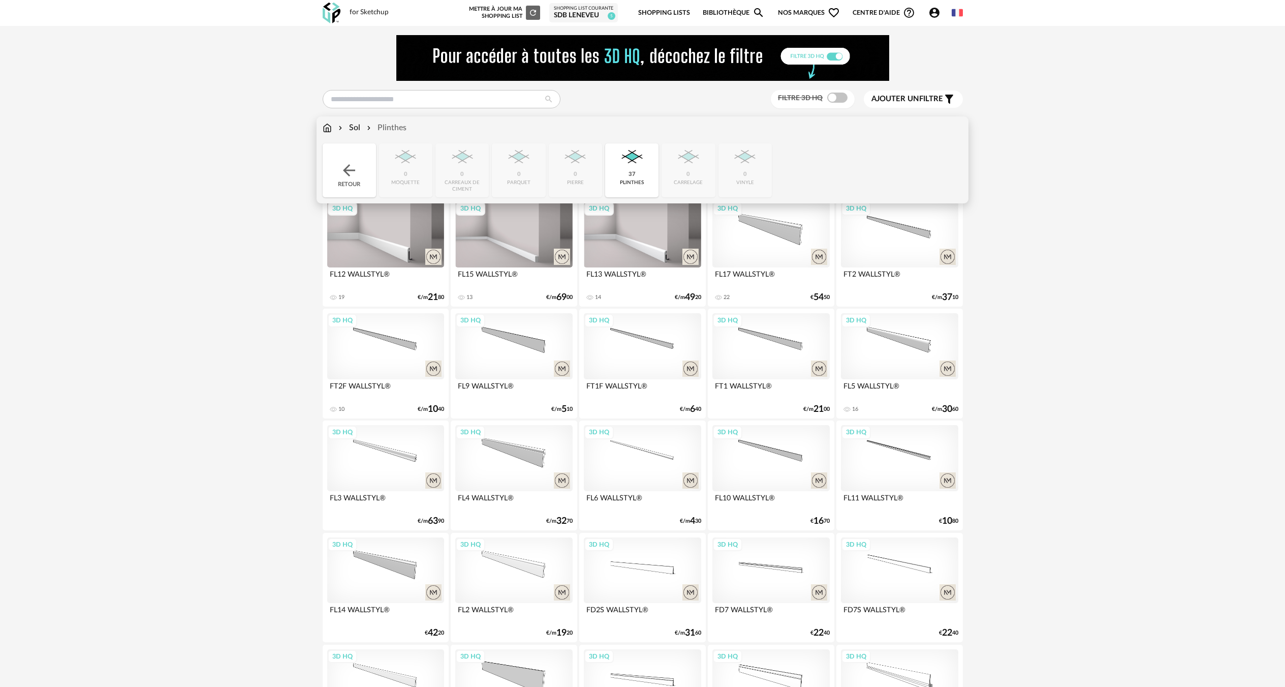
click at [622, 166] on img at bounding box center [632, 156] width 27 height 27
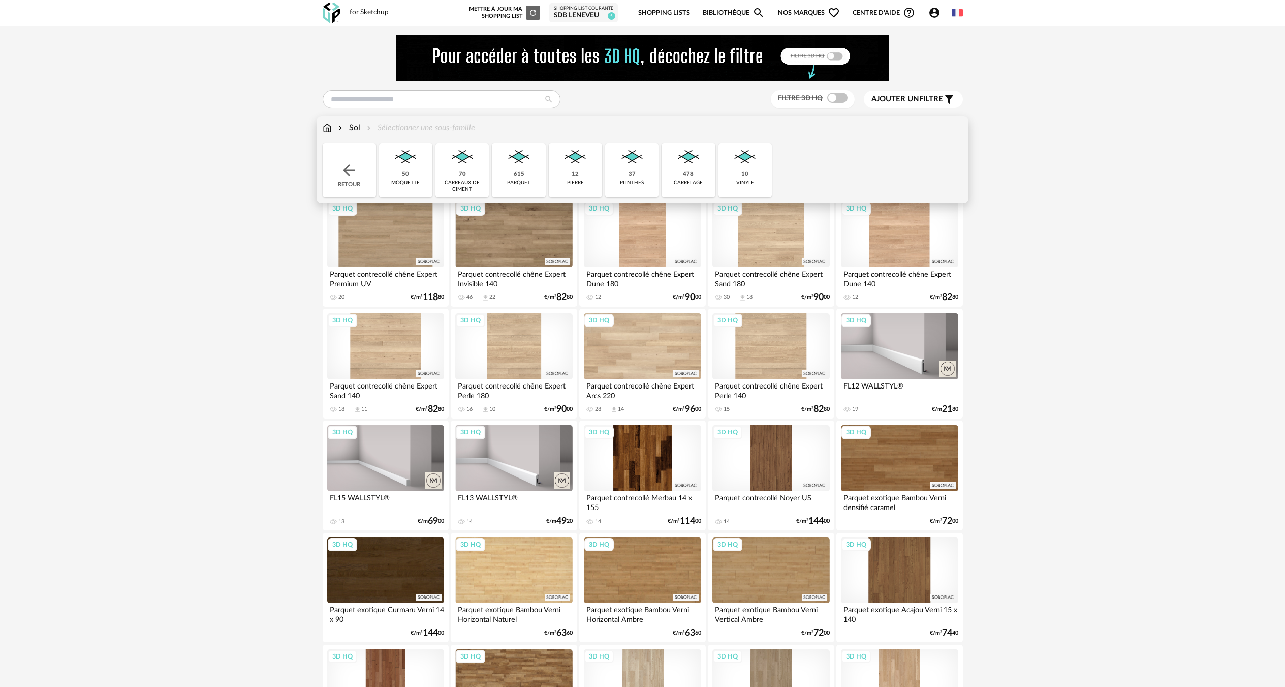
click at [579, 183] on div "pierre" at bounding box center [575, 182] width 17 height 7
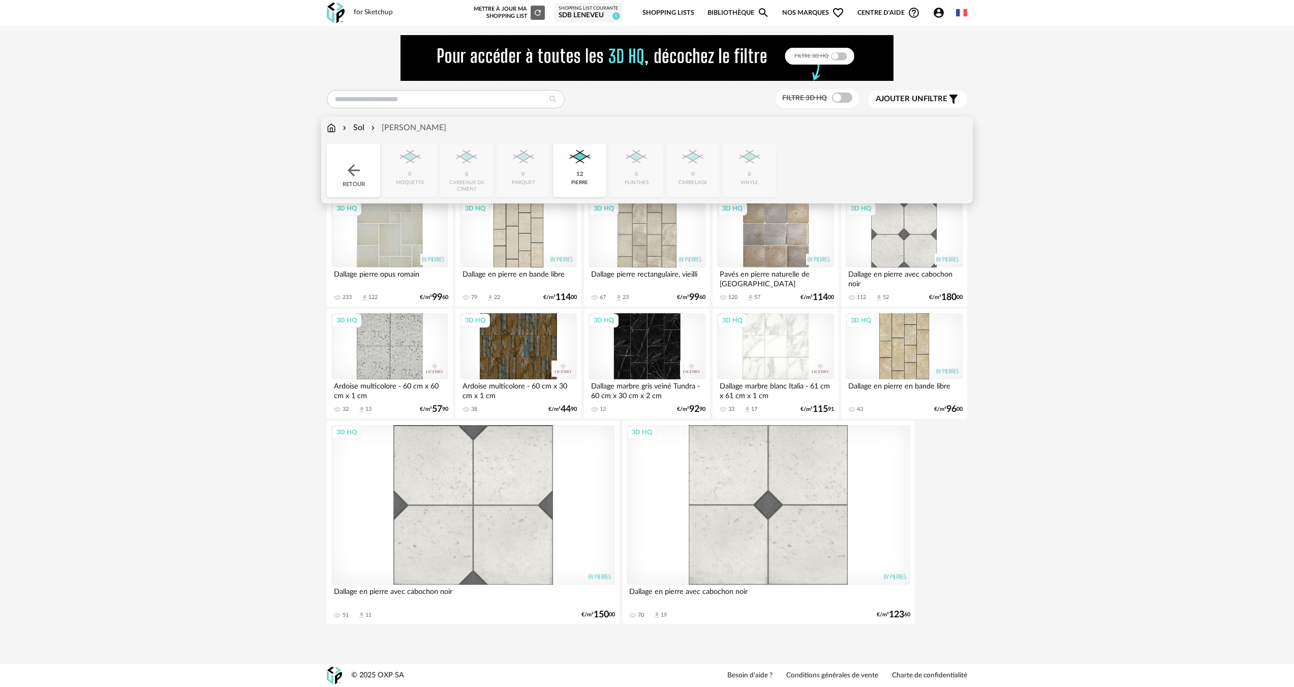
click at [579, 183] on div "pierre" at bounding box center [579, 182] width 17 height 7
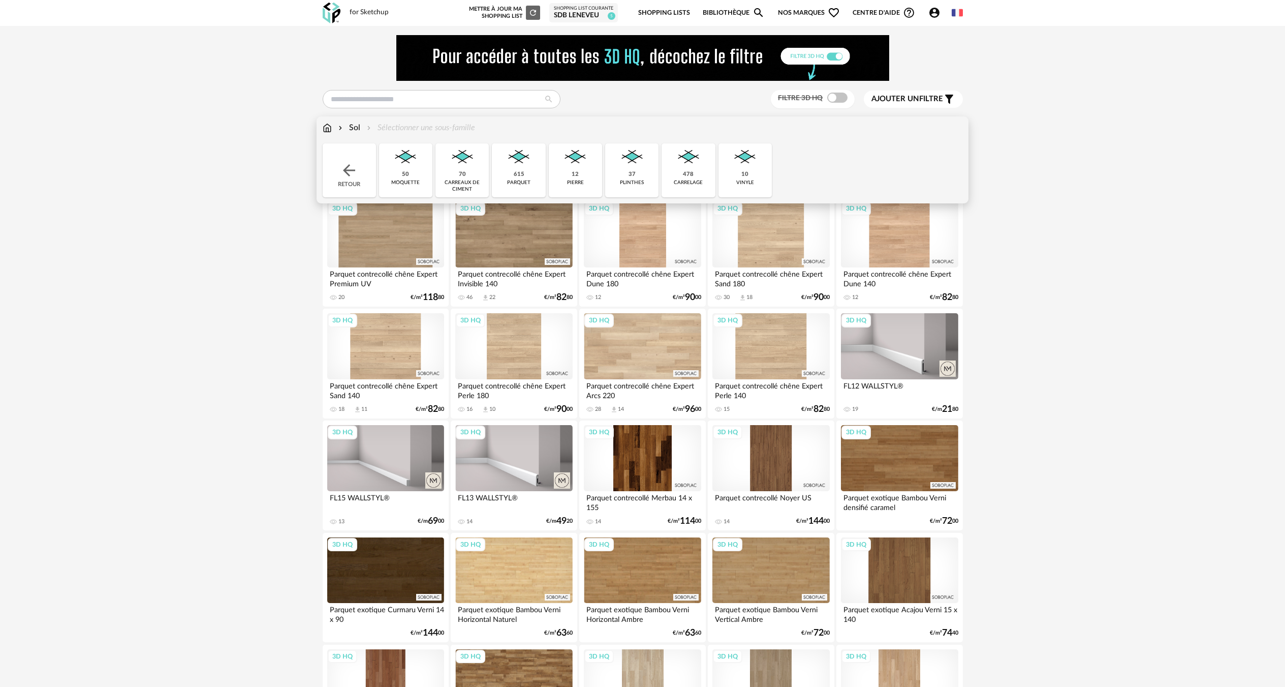
click at [703, 164] on div "478 [GEOGRAPHIC_DATA]" at bounding box center [688, 170] width 53 height 54
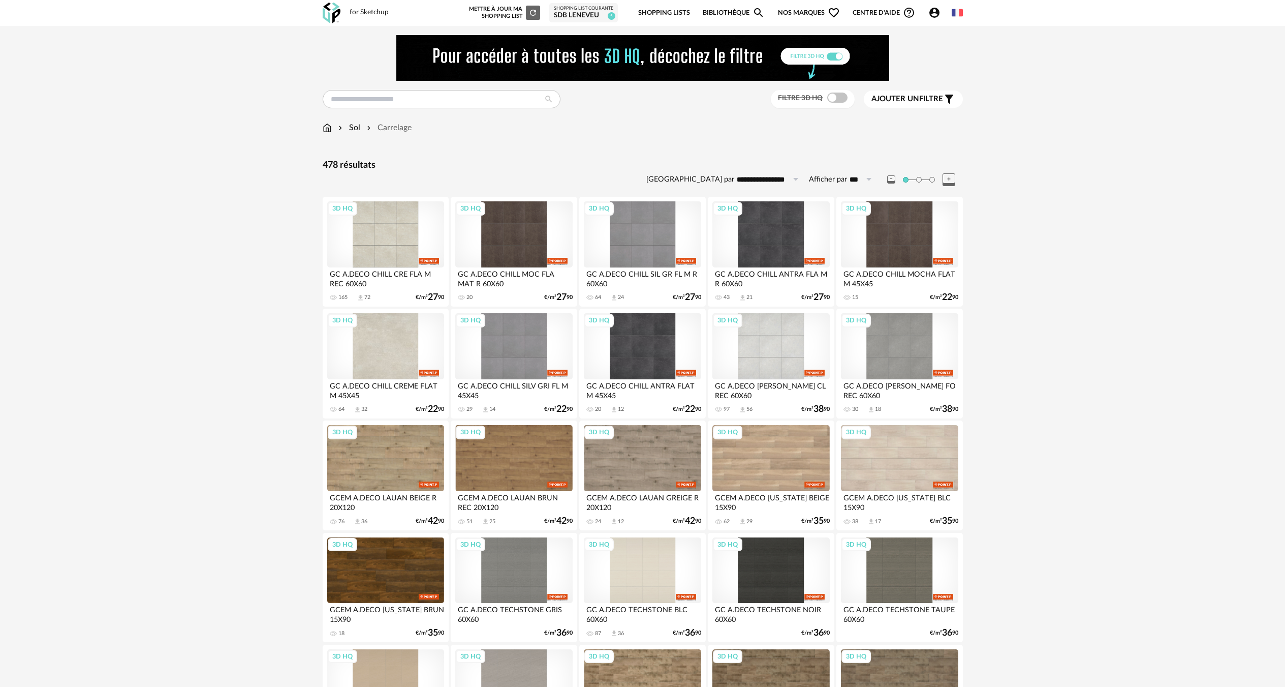
click at [389, 346] on div "3D HQ" at bounding box center [385, 346] width 117 height 66
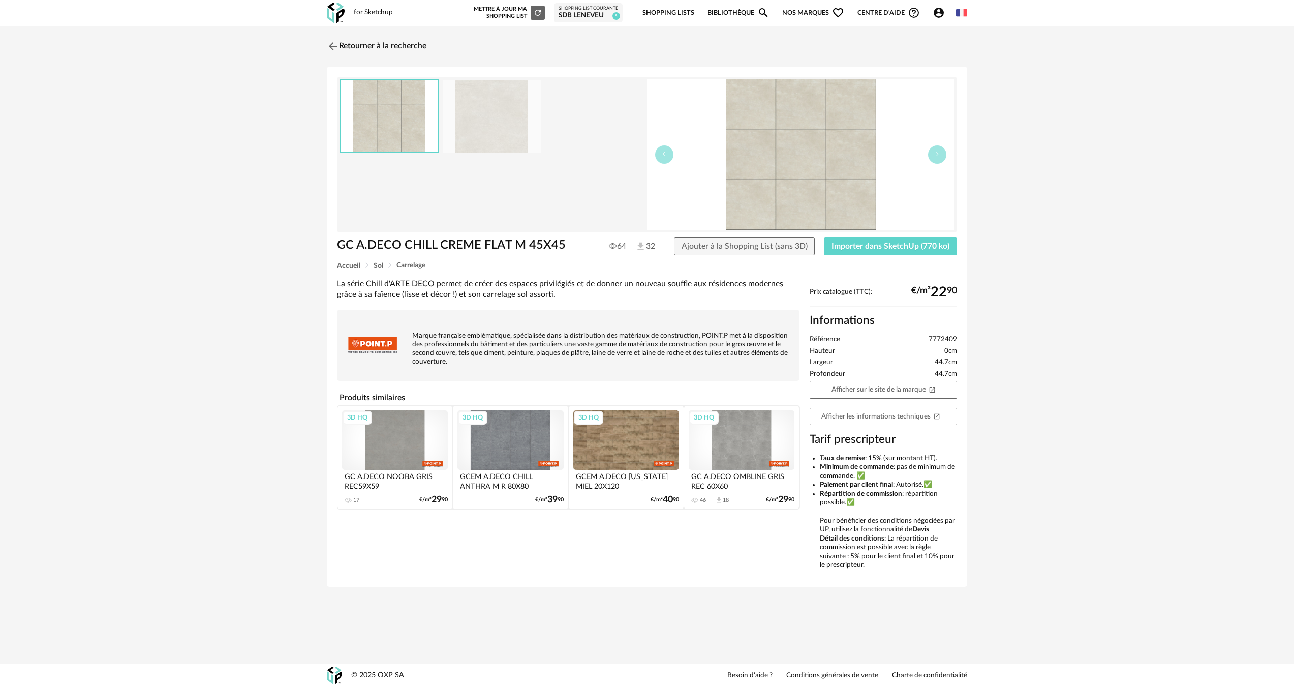
click at [571, 577] on div "GC A.DECO CHILL CREME FLAT M 45X45 GC A.DECO CHILL CREME FLAT M 45X45 64 32 Ajo…" at bounding box center [647, 327] width 640 height 520
